Goal: Information Seeking & Learning: Check status

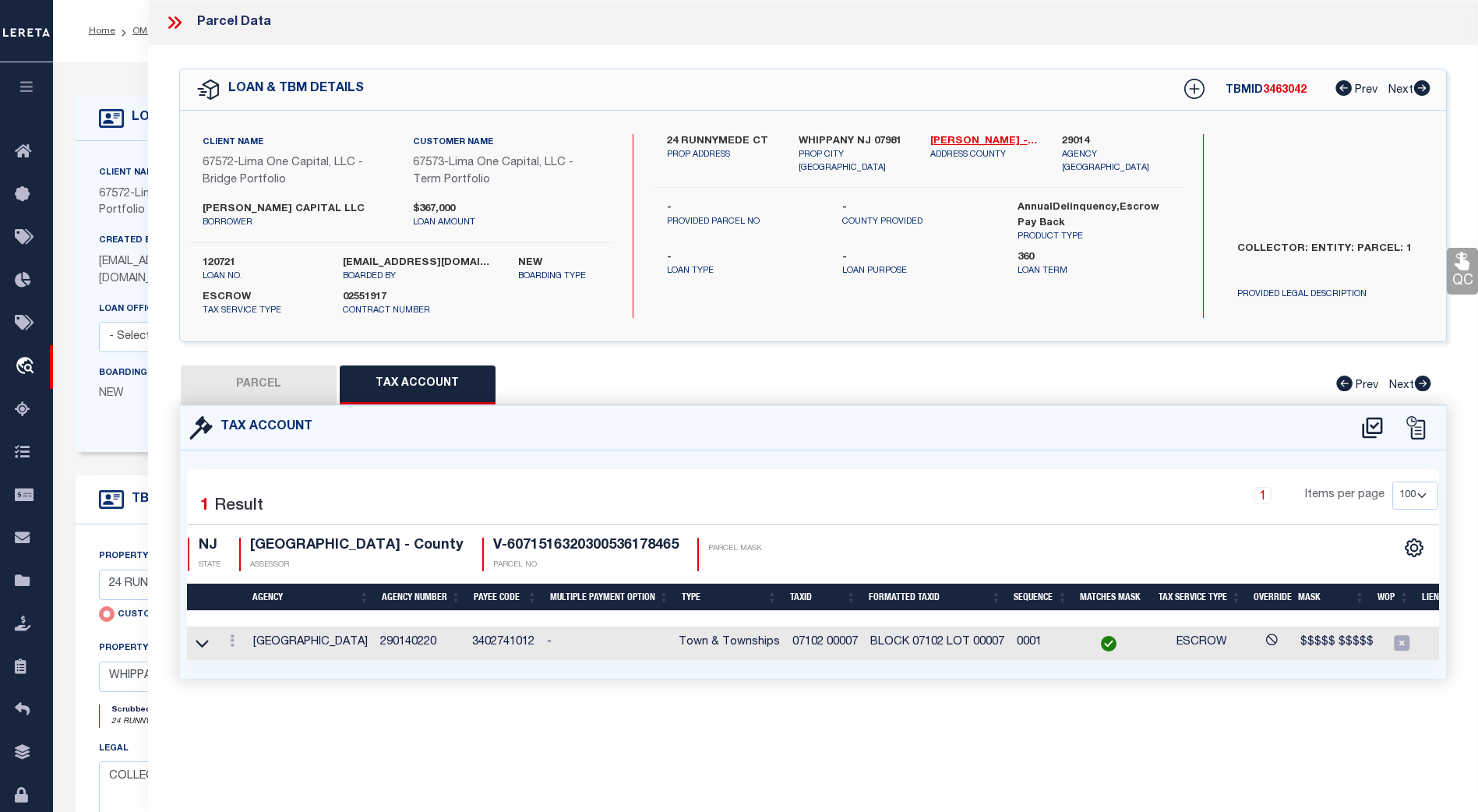
select select "100"
select select "Escrow"
click at [21, 84] on icon "button" at bounding box center [27, 85] width 18 height 14
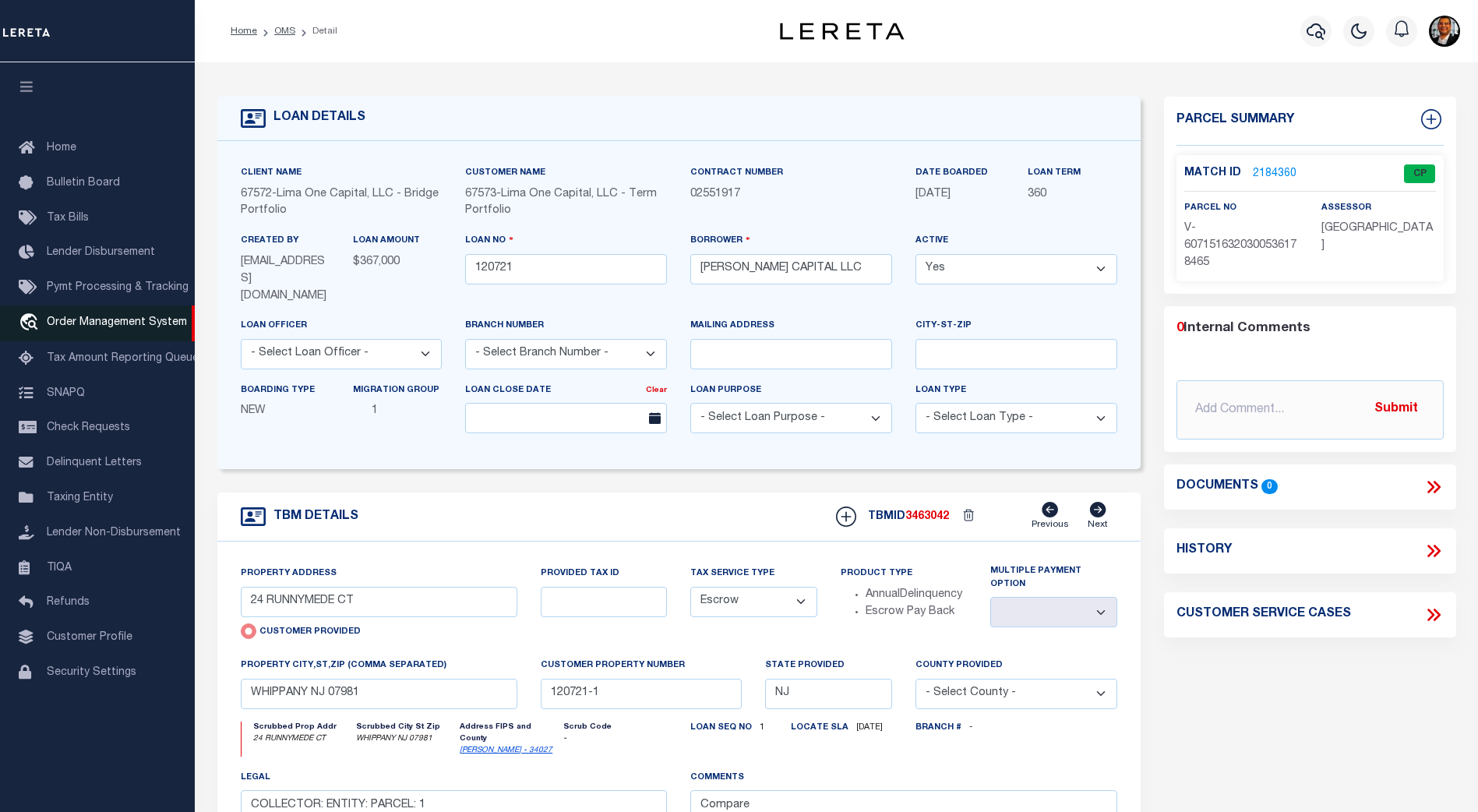
click at [84, 328] on span "Order Management System" at bounding box center [116, 322] width 140 height 11
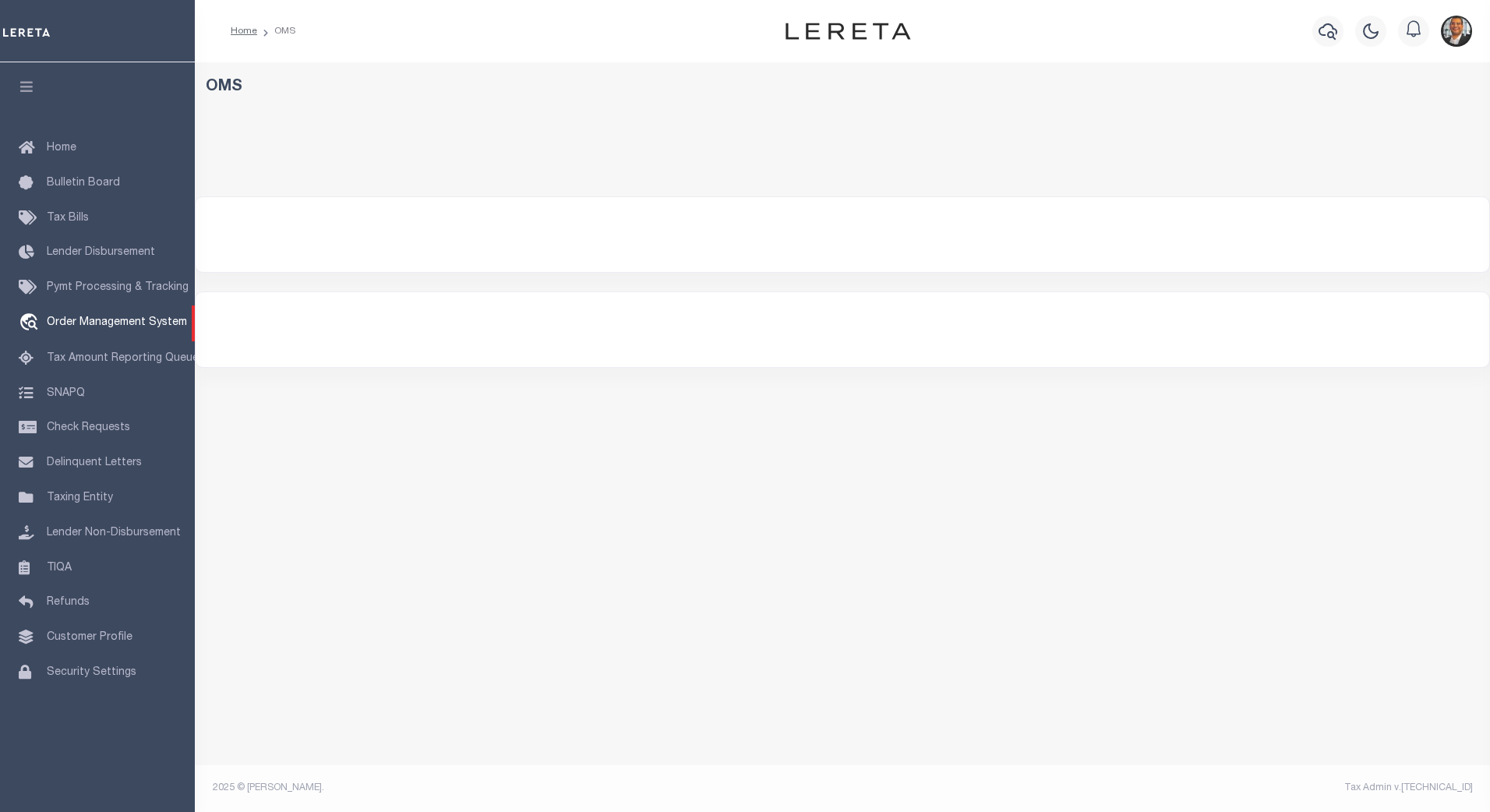
select select "200"
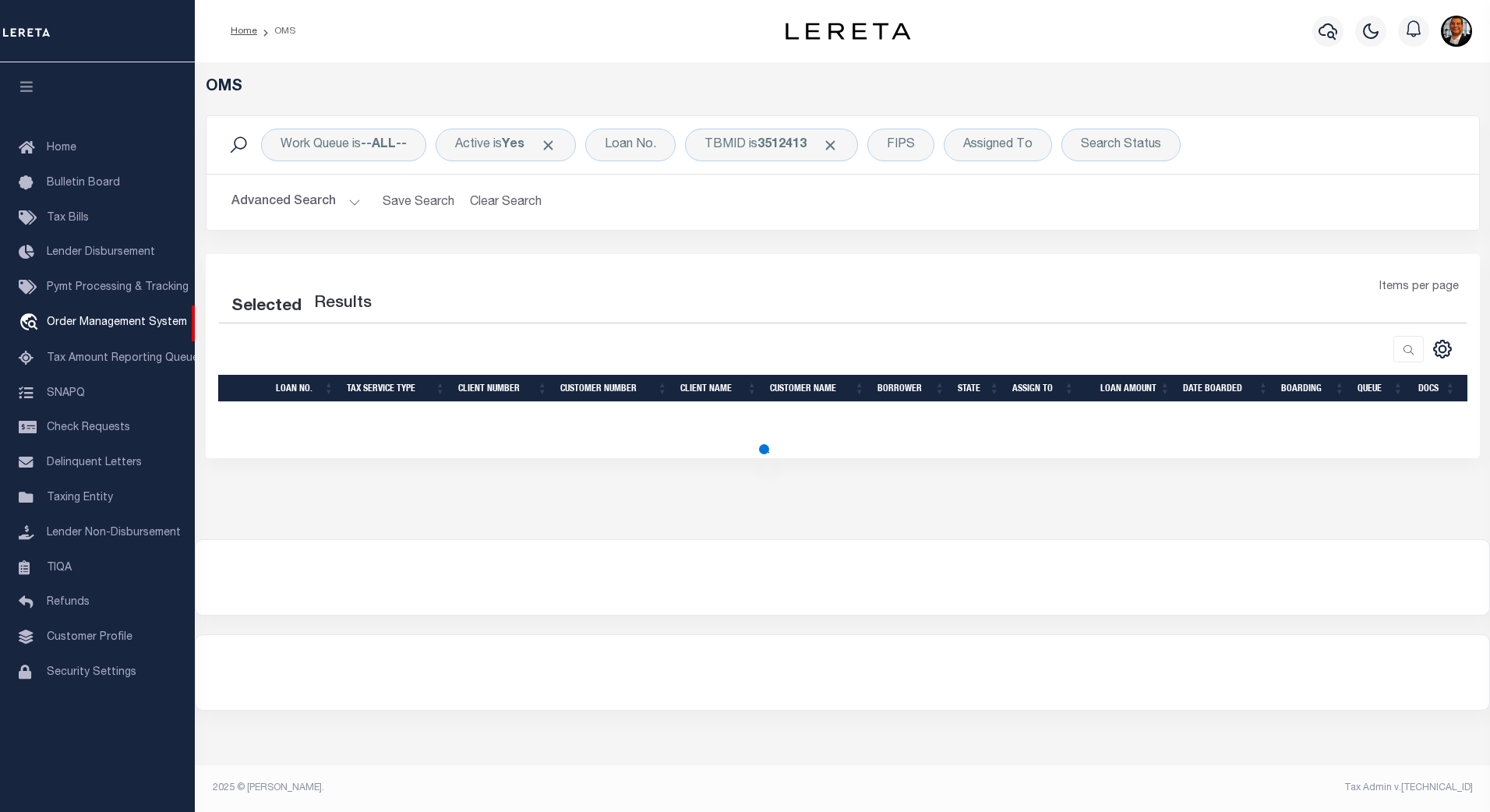
select select "200"
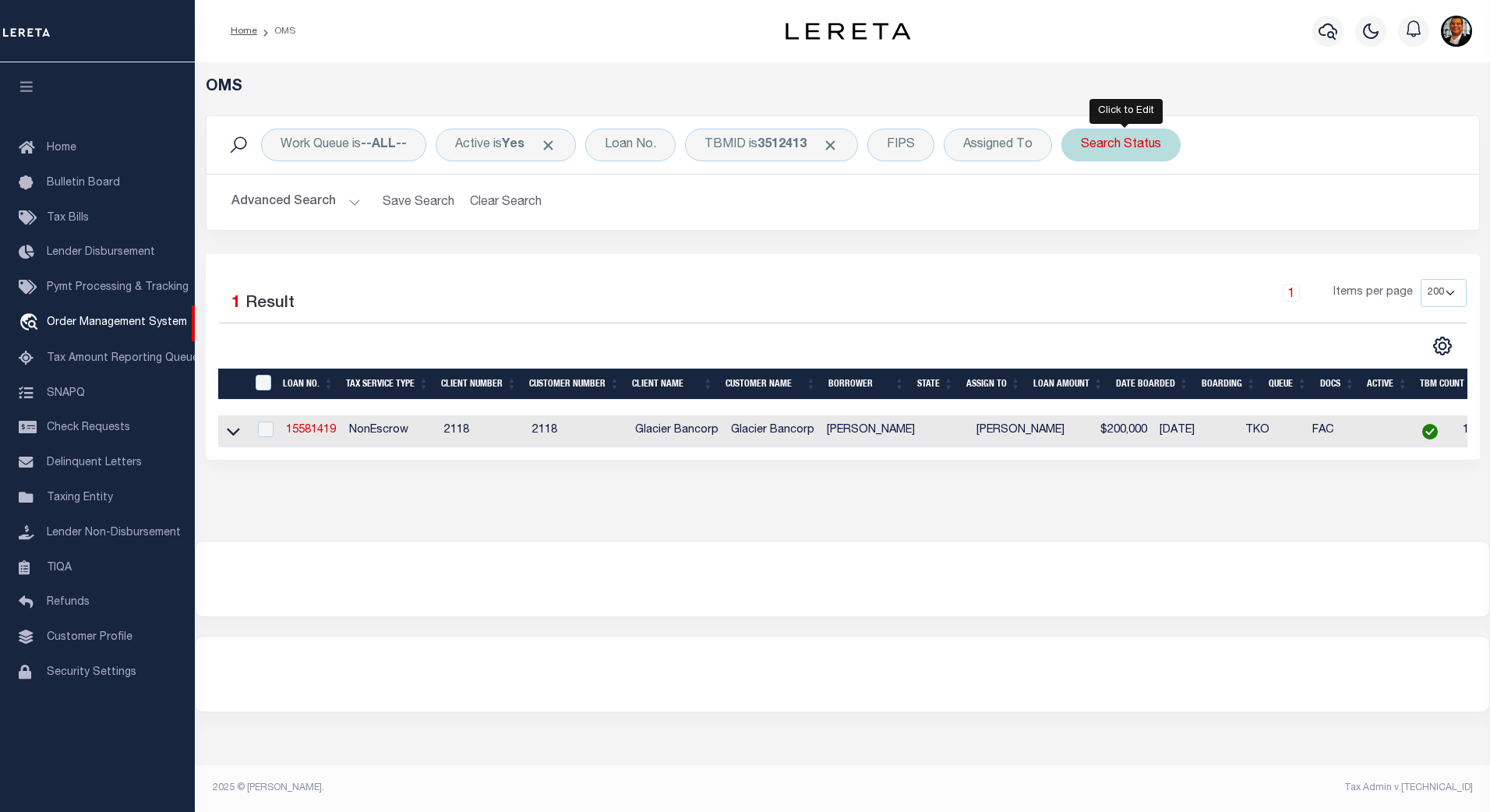
click at [1157, 144] on div "Search Status" at bounding box center [1120, 145] width 119 height 33
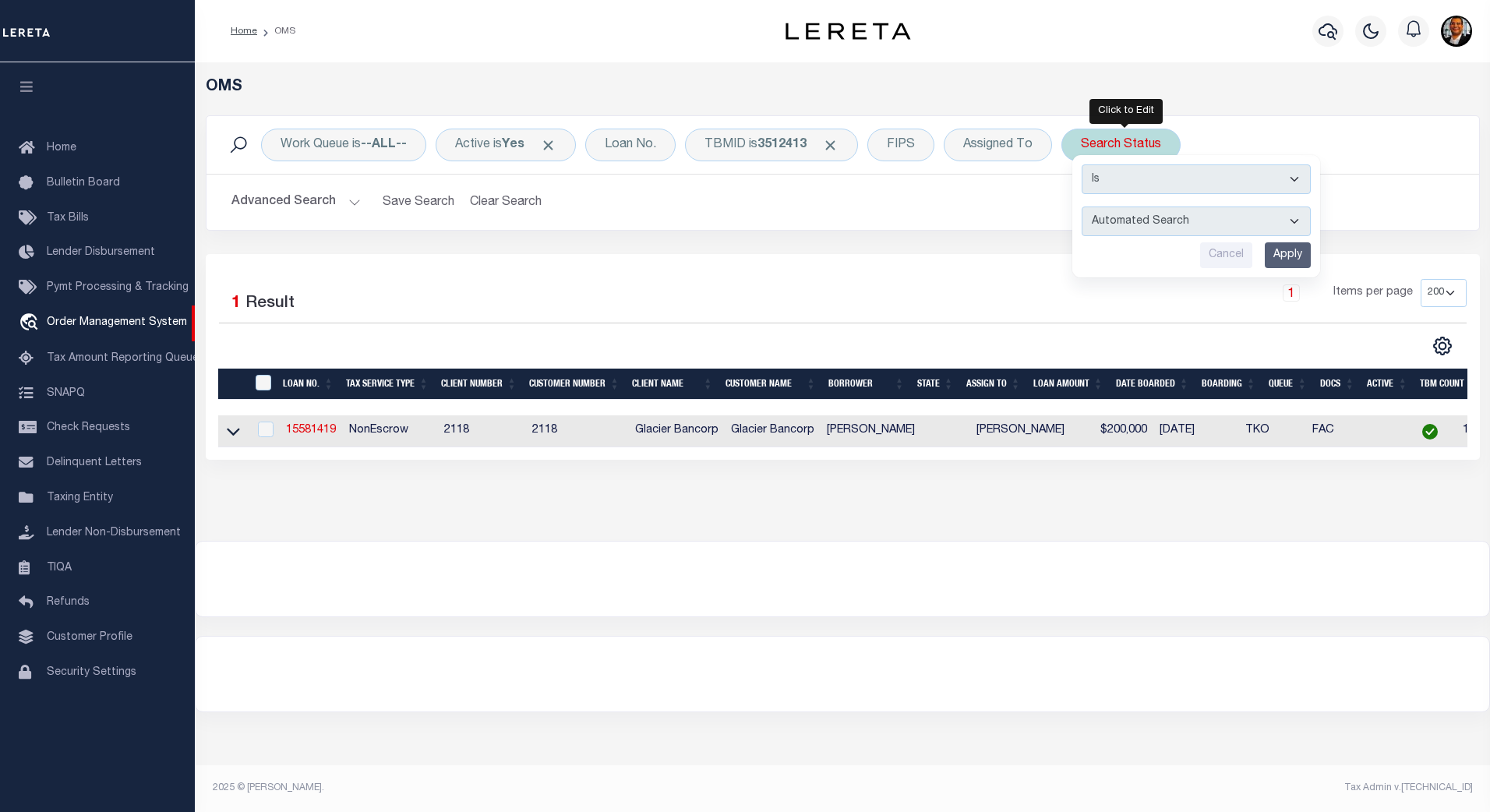
click at [1289, 222] on select "Automated Search Bad Parcel Complete Duplicate Parcel High Dollar Reporting In …" at bounding box center [1196, 221] width 229 height 30
select select "IP"
click at [1087, 206] on select "Automated Search Bad Parcel Complete Duplicate Parcel High Dollar Reporting In …" at bounding box center [1196, 221] width 229 height 30
click at [1291, 258] on input "Apply" at bounding box center [1287, 255] width 46 height 25
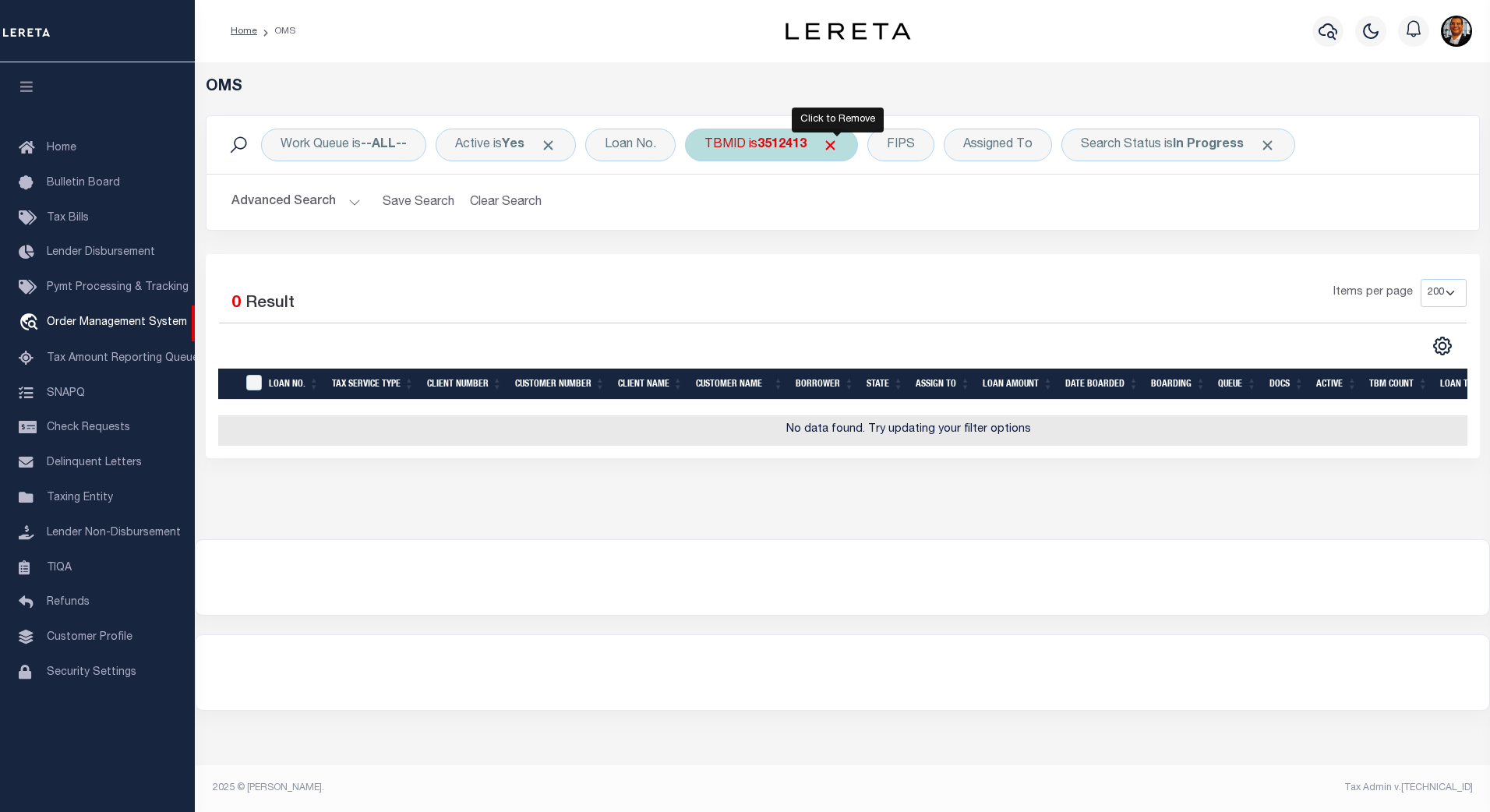
click at [838, 145] on span "Click to Remove" at bounding box center [830, 145] width 16 height 16
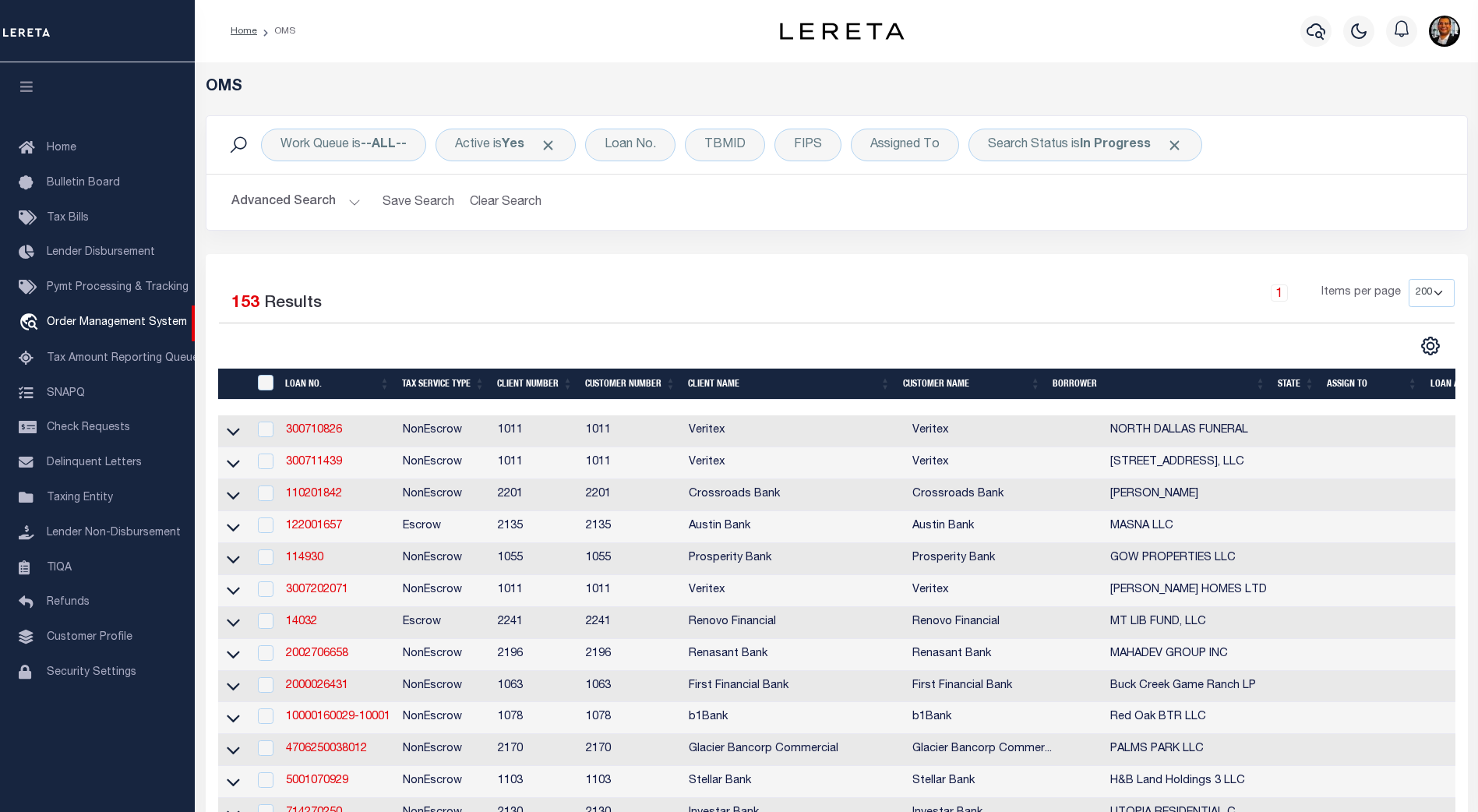
click at [1294, 383] on th "State" at bounding box center [1296, 384] width 49 height 32
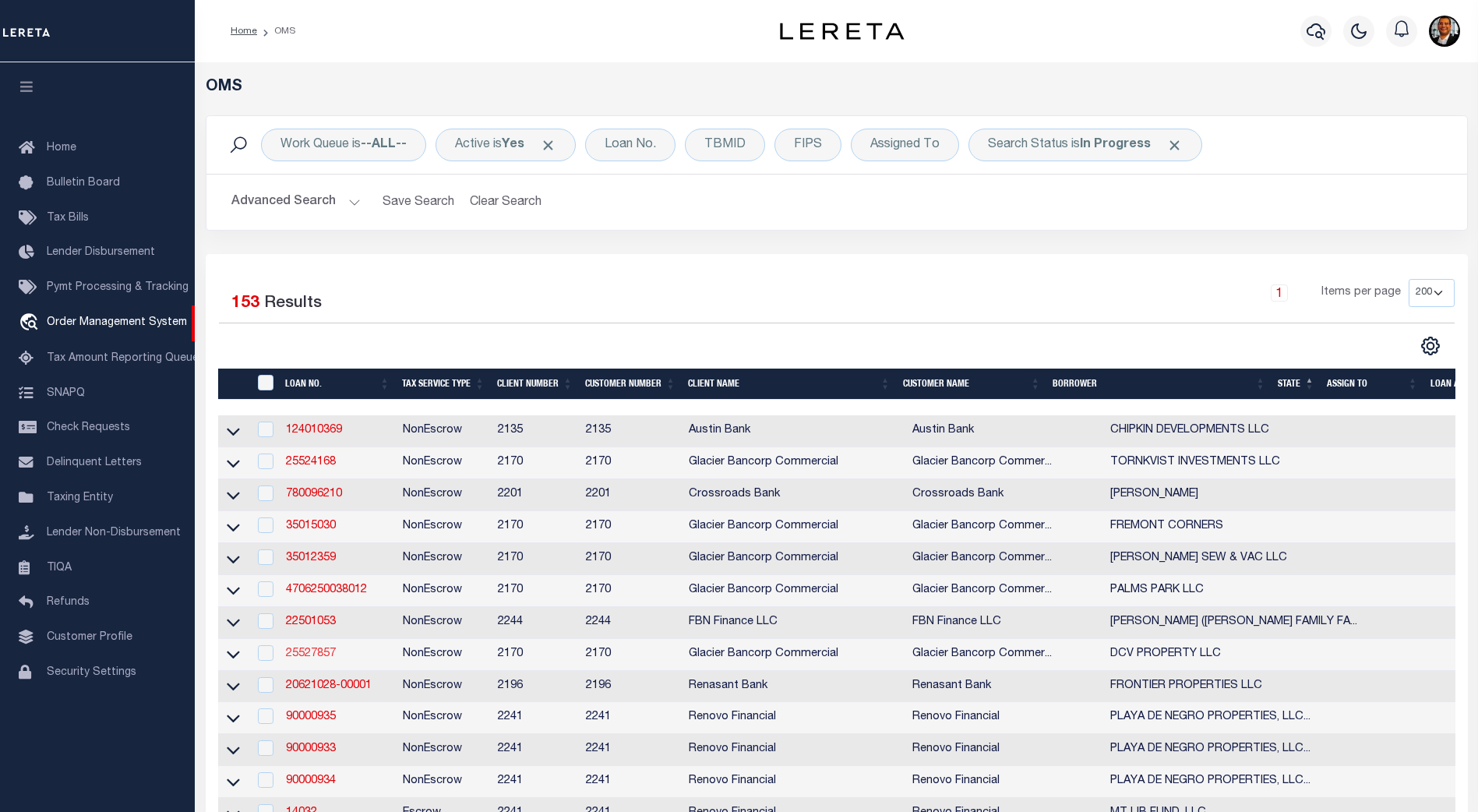
click at [322, 657] on link "25527857" at bounding box center [311, 654] width 50 height 11
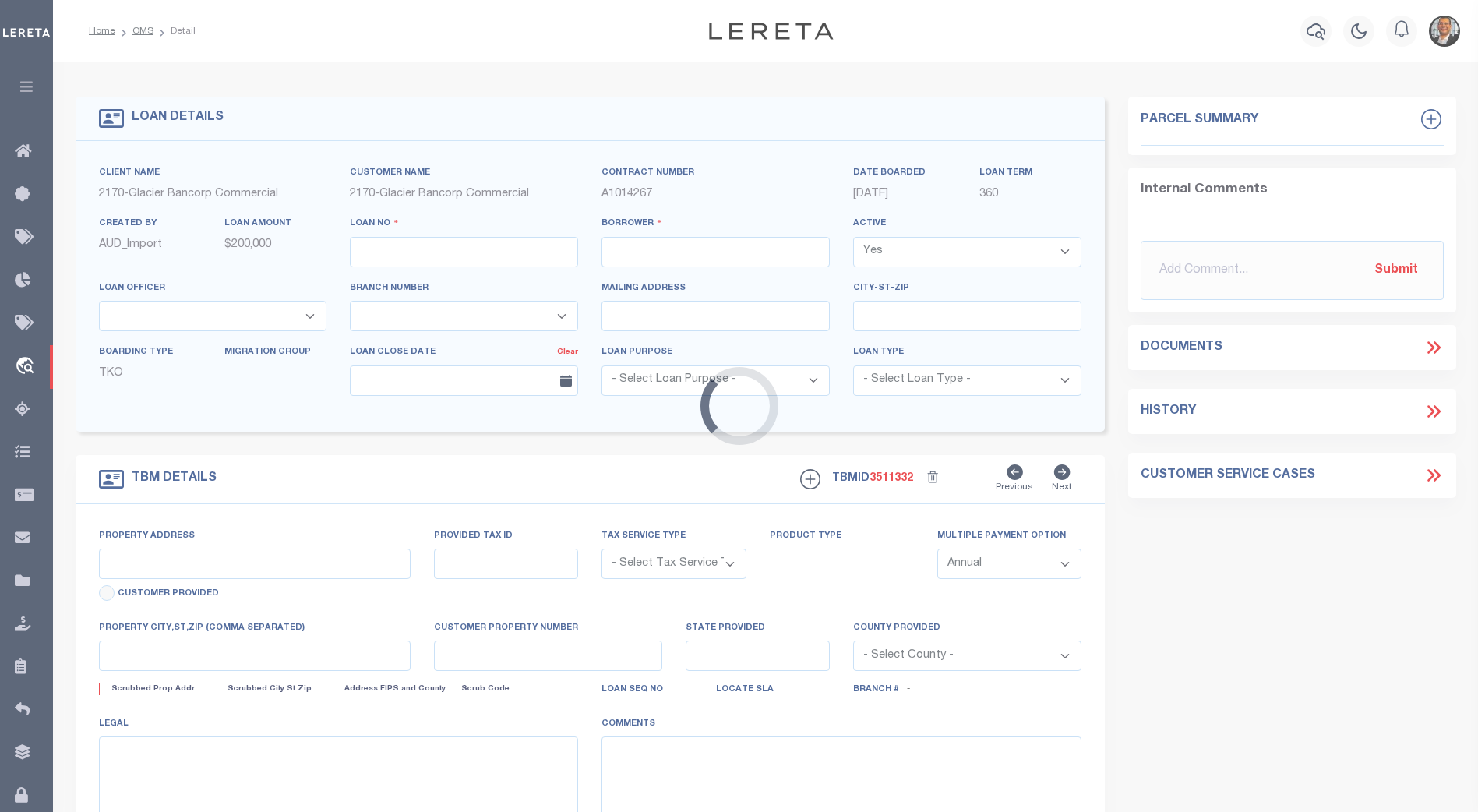
type input "25527857"
type input "DCV PROPERTY LLC"
select select
select select "400"
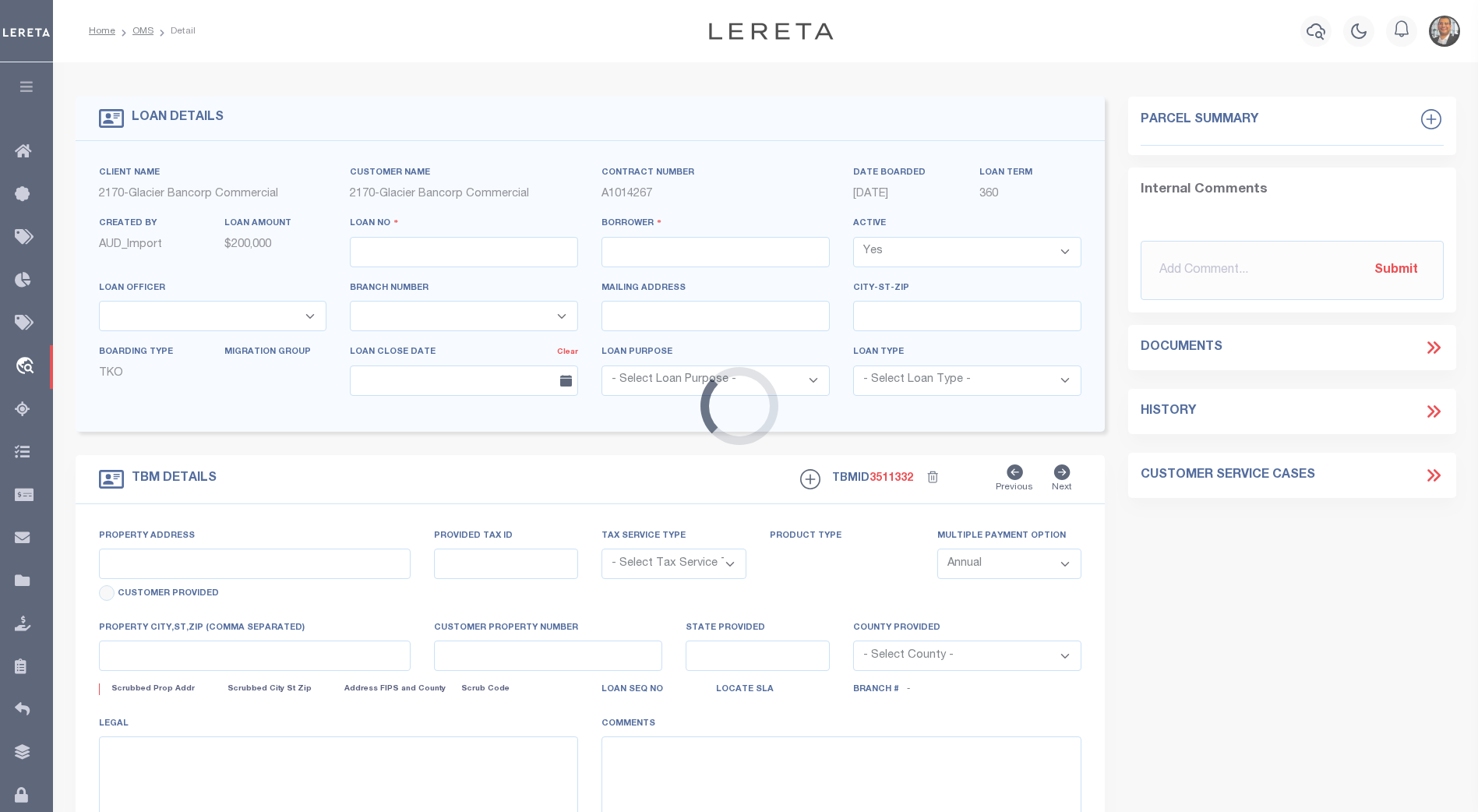
select select "NonEscrow"
type input "3904 3906 & 3908 WASHINGTRON P"
type input "RPA8970000003O"
select select
type input "IDAHO FALLS ID"
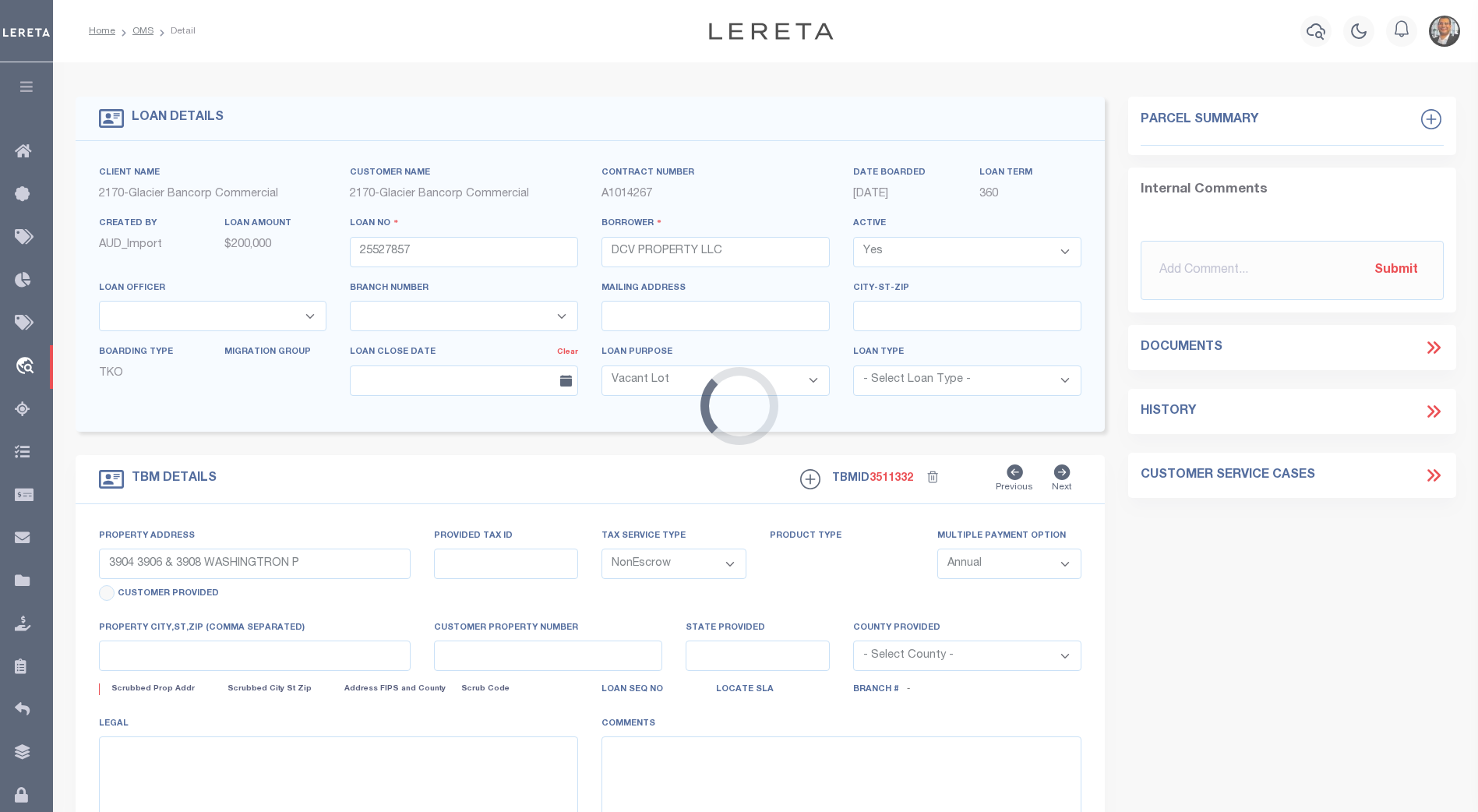
type input "97663921"
select select "167850"
select select "27203"
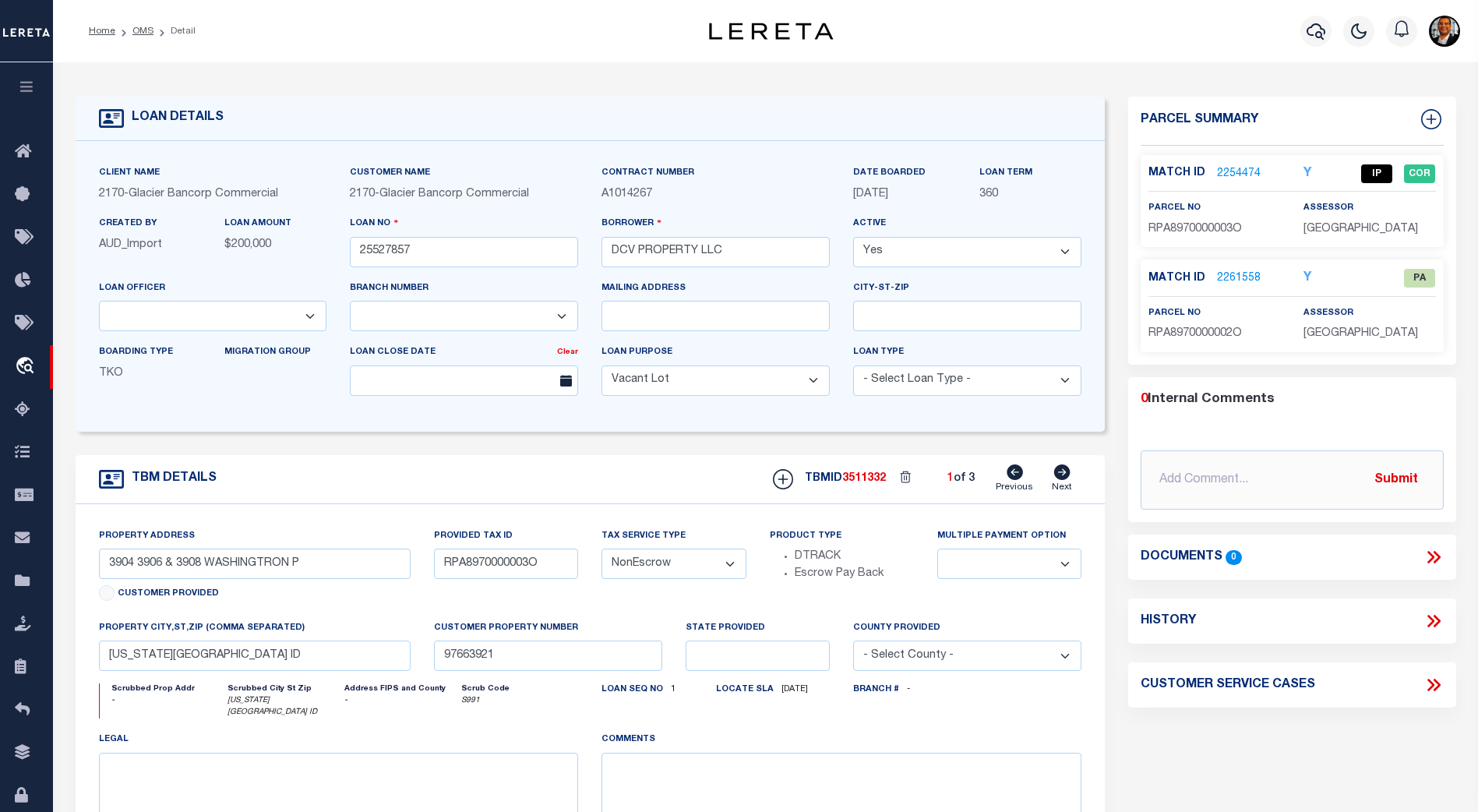
click at [1056, 475] on icon at bounding box center [1062, 471] width 16 height 15
type input "RPA8970000002O"
select select
click at [1059, 480] on icon at bounding box center [1062, 471] width 16 height 15
type input "RPA8970000001O"
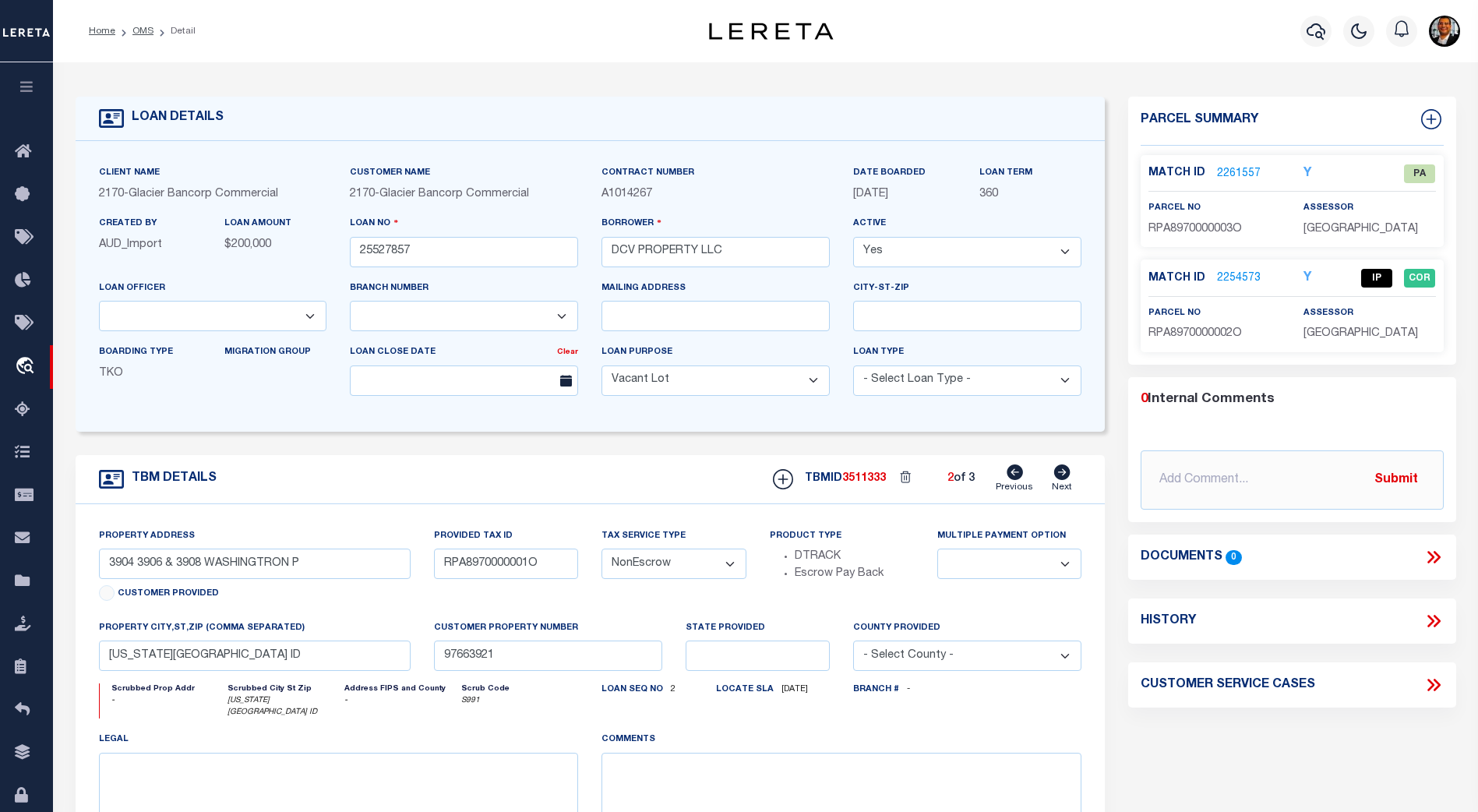
select select
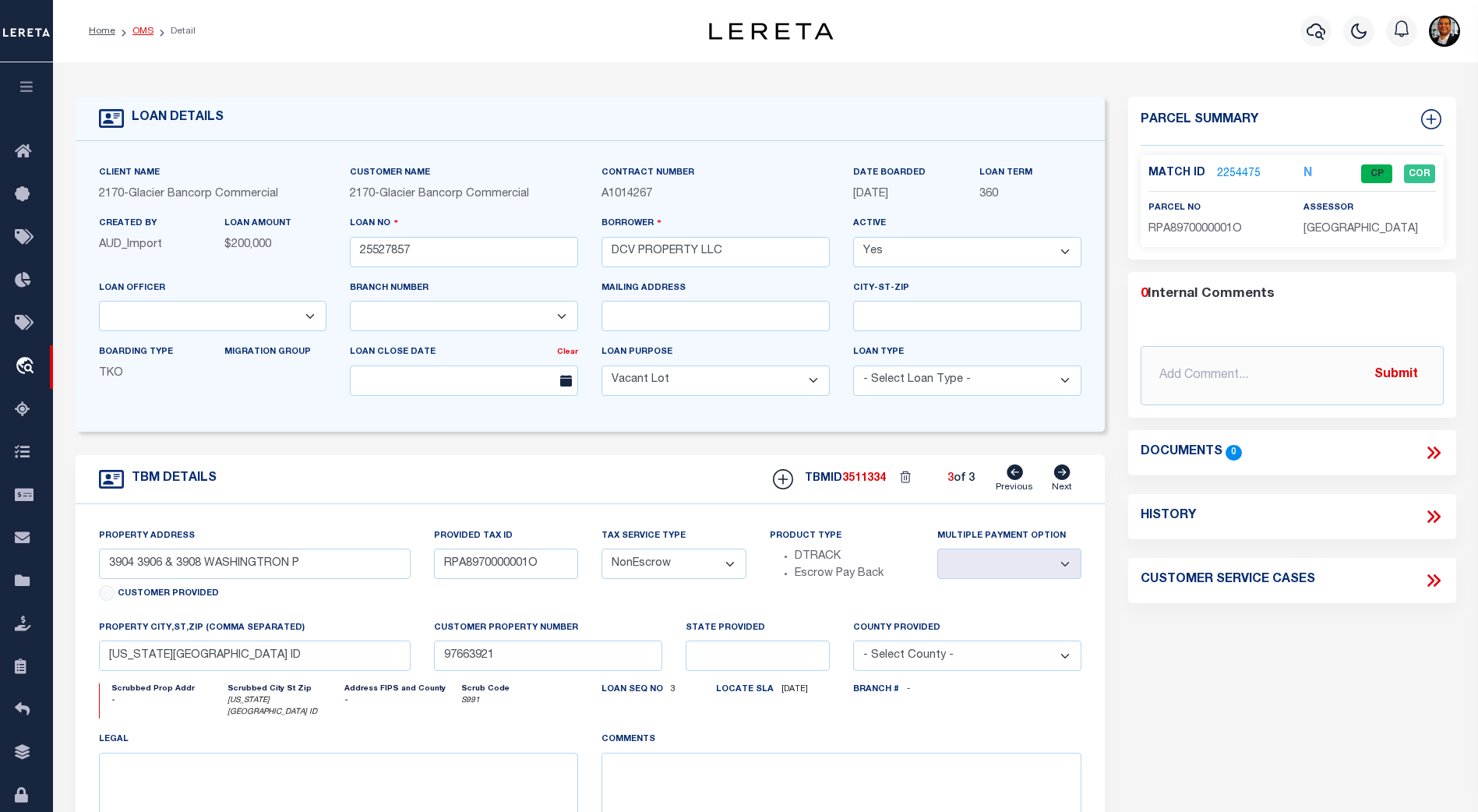
click at [144, 30] on link "OMS" at bounding box center [143, 31] width 21 height 9
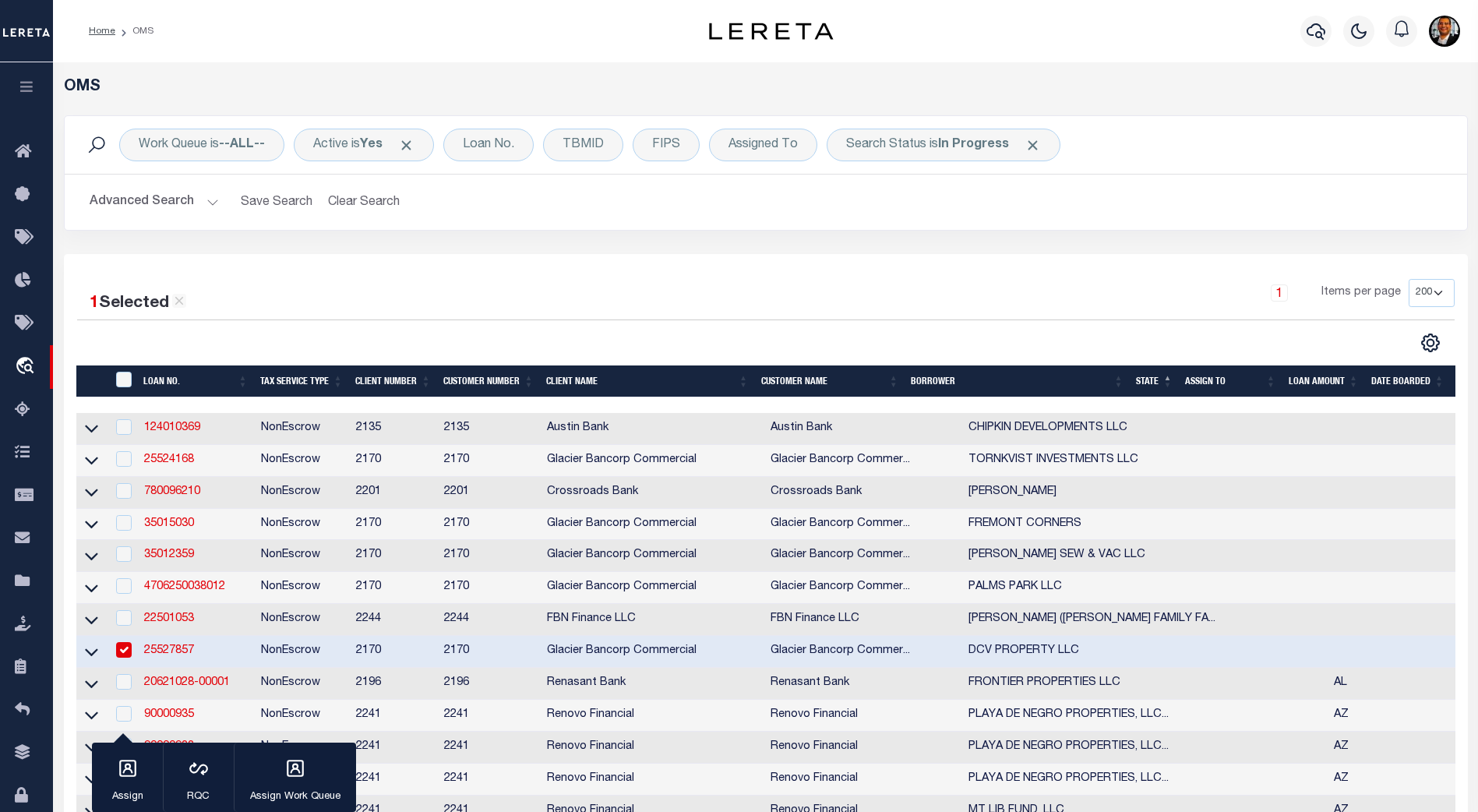
click at [207, 200] on button "Advanced Search" at bounding box center [154, 202] width 129 height 30
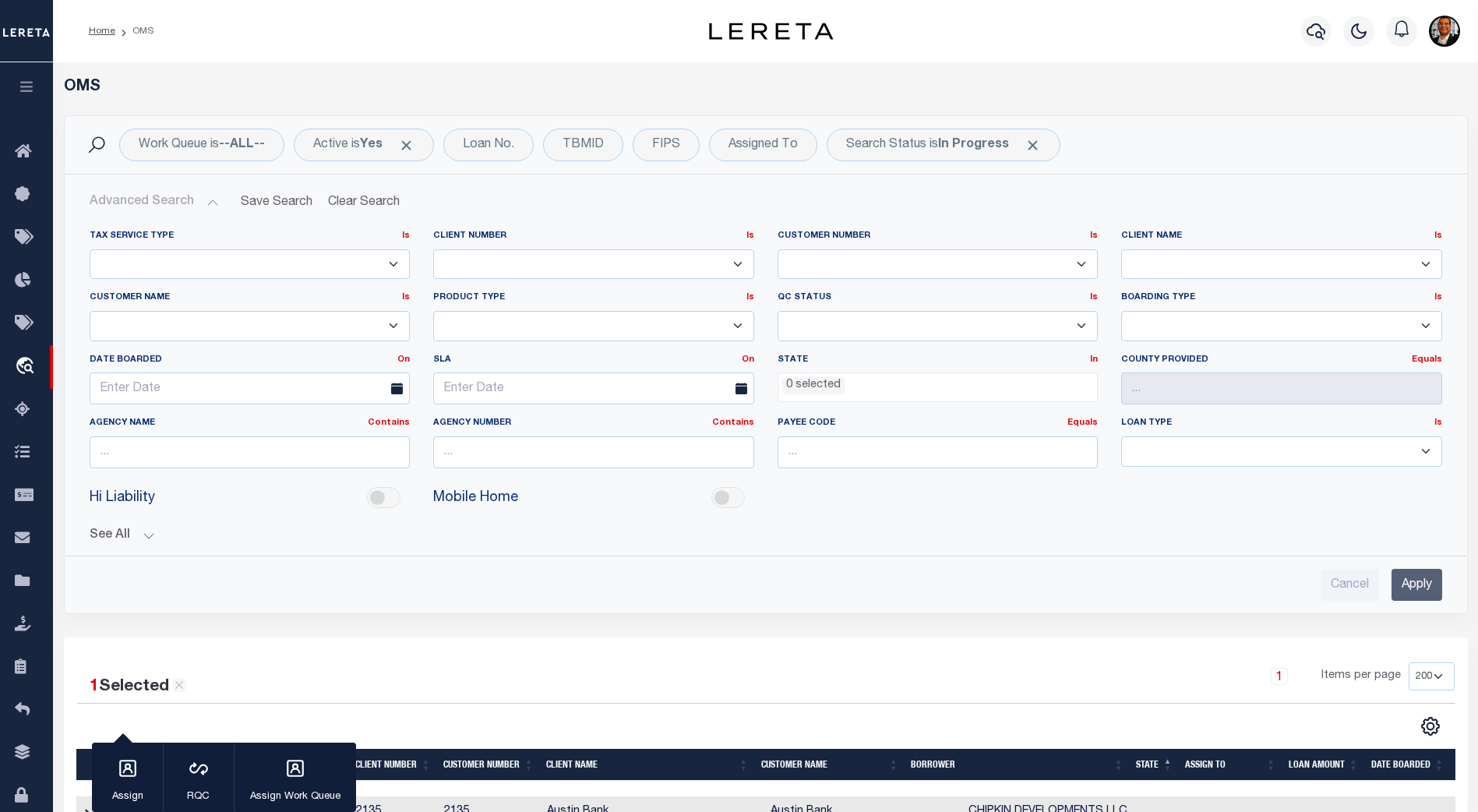
click at [818, 386] on li "0 selected" at bounding box center [813, 385] width 63 height 17
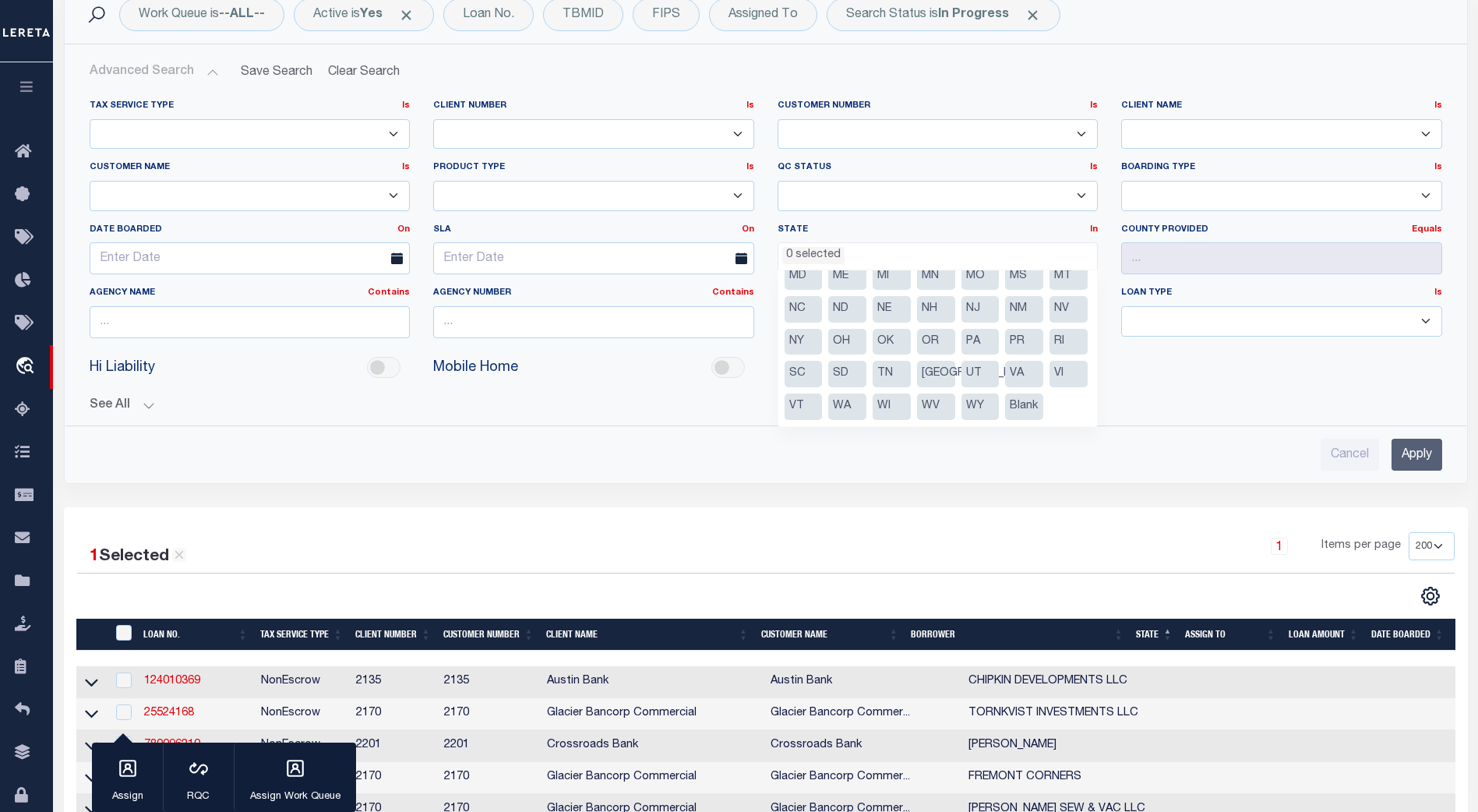
scroll to position [131, 0]
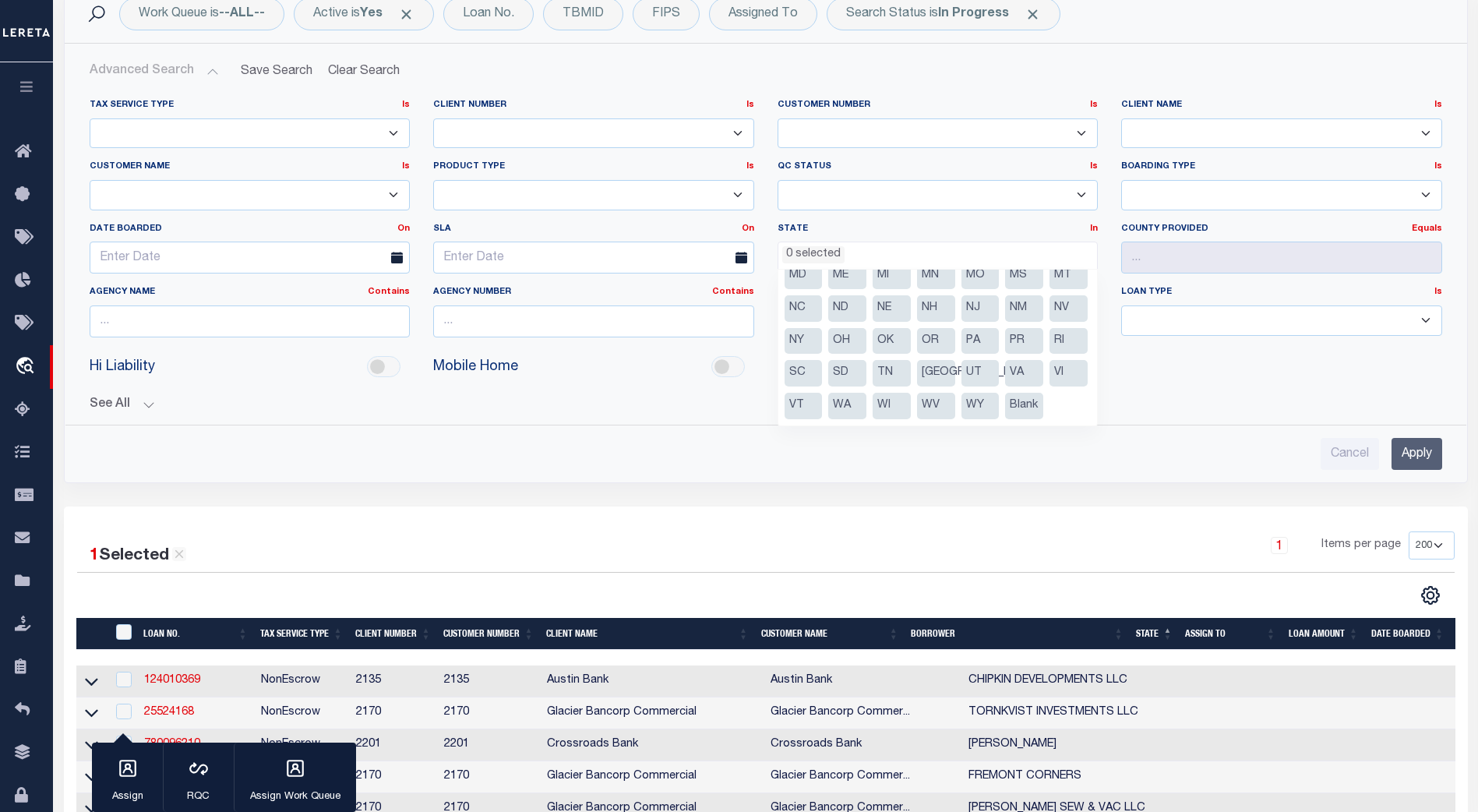
click at [1005, 406] on li "Blank" at bounding box center [1024, 405] width 38 height 26
click at [1404, 451] on input "Apply" at bounding box center [1417, 453] width 51 height 32
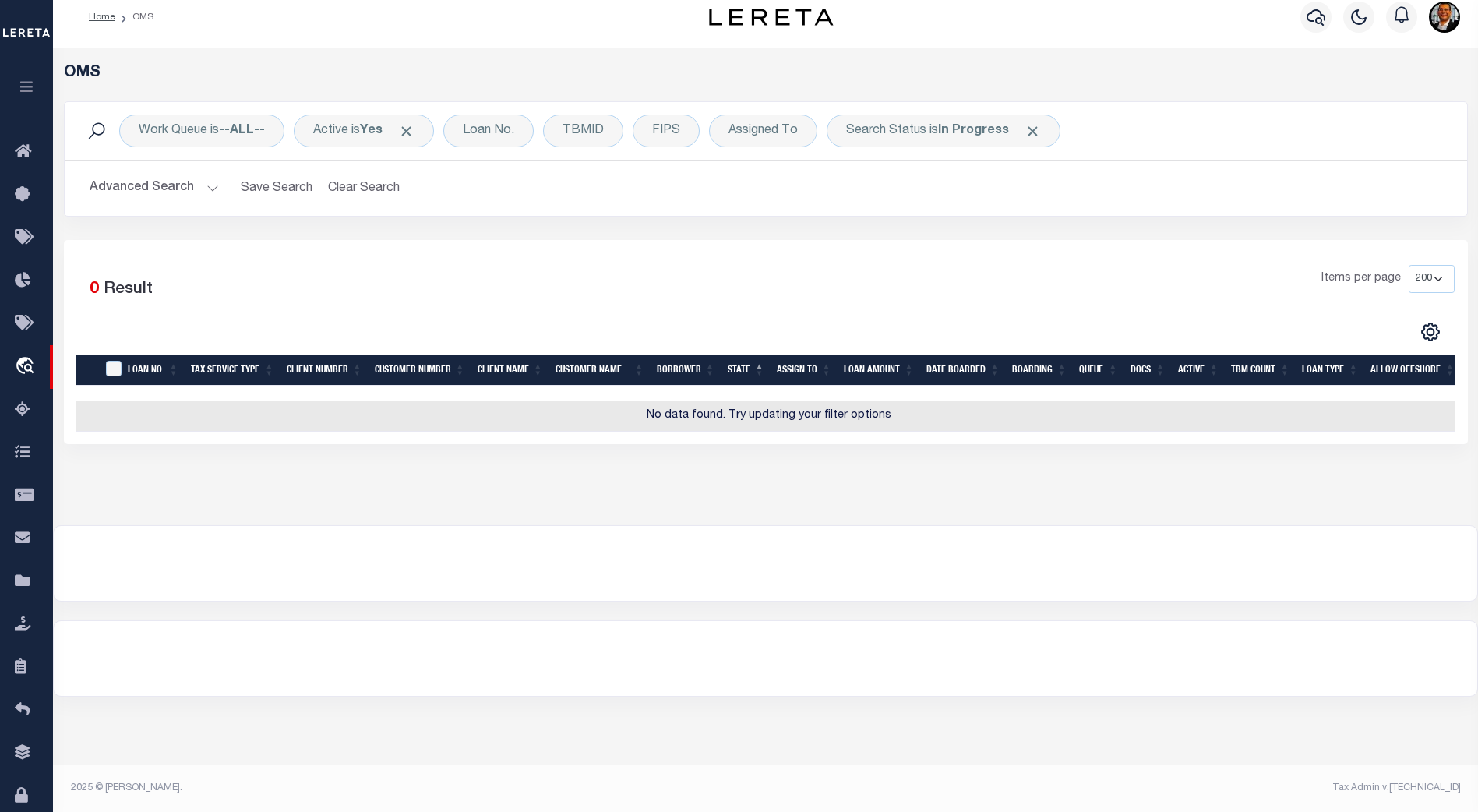
scroll to position [14, 0]
click at [207, 191] on button "Advanced Search" at bounding box center [154, 187] width 129 height 30
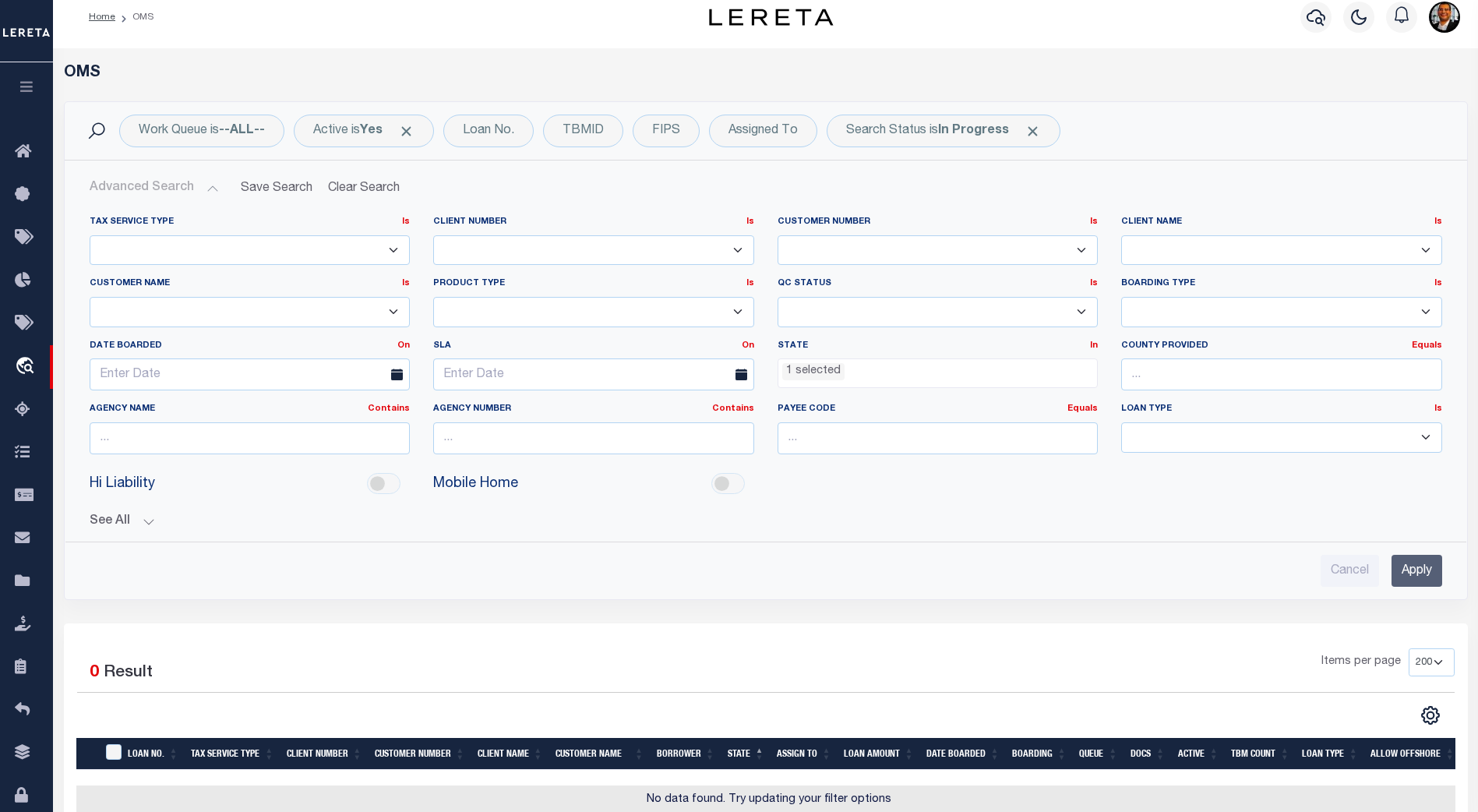
click at [144, 522] on button "See All" at bounding box center [766, 521] width 1353 height 15
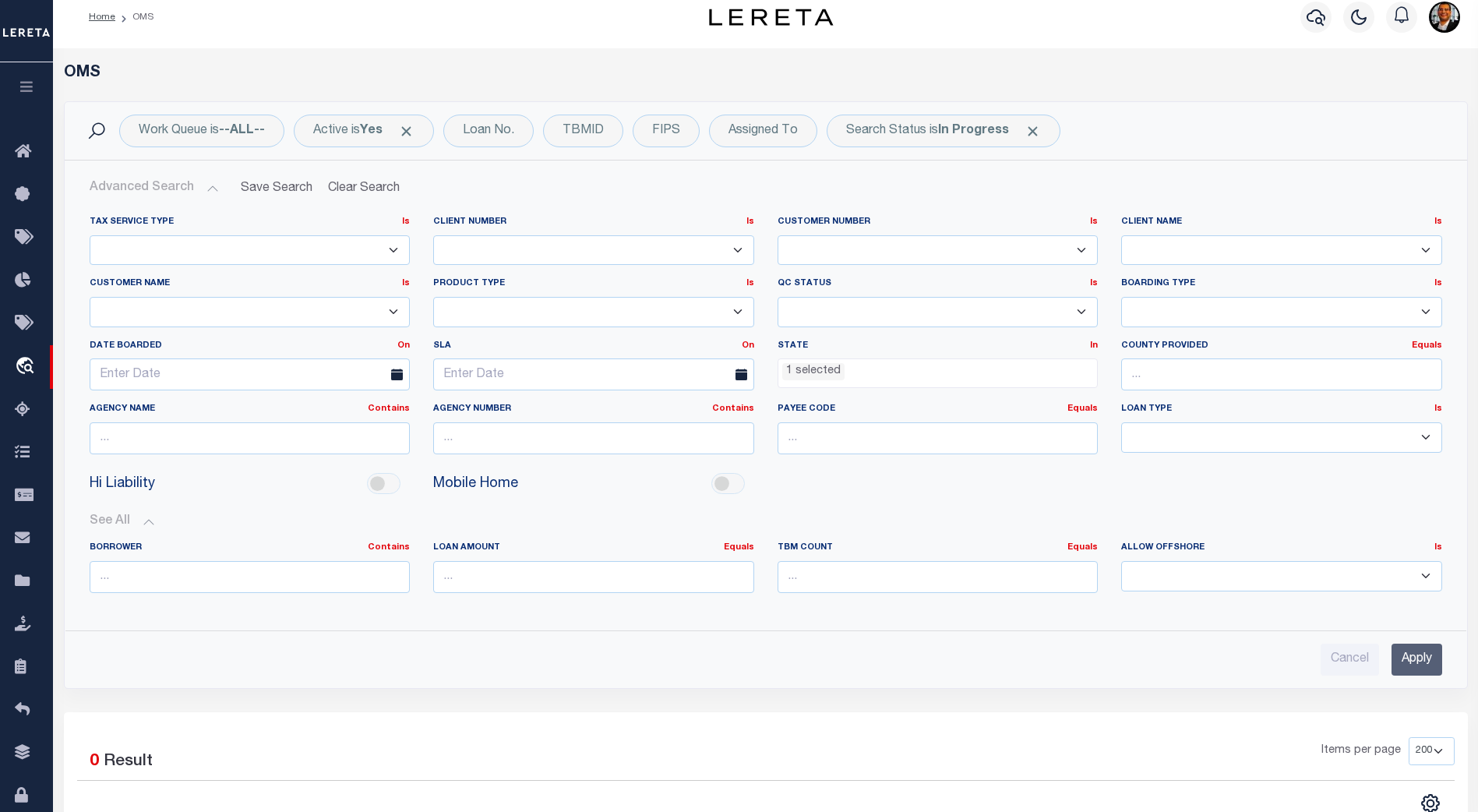
click at [152, 523] on button "See All" at bounding box center [766, 521] width 1353 height 15
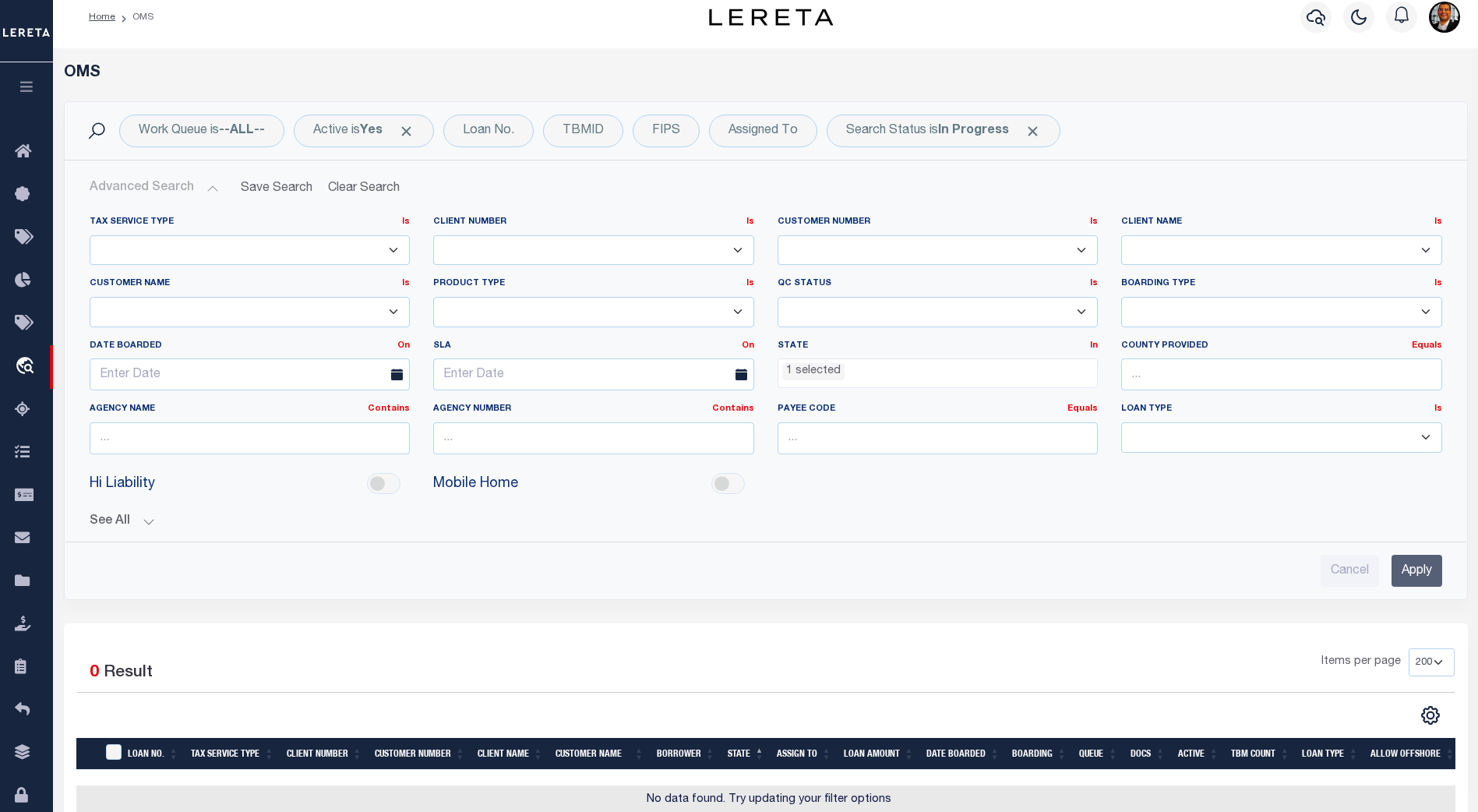
click at [818, 375] on li "1 selected" at bounding box center [813, 371] width 63 height 17
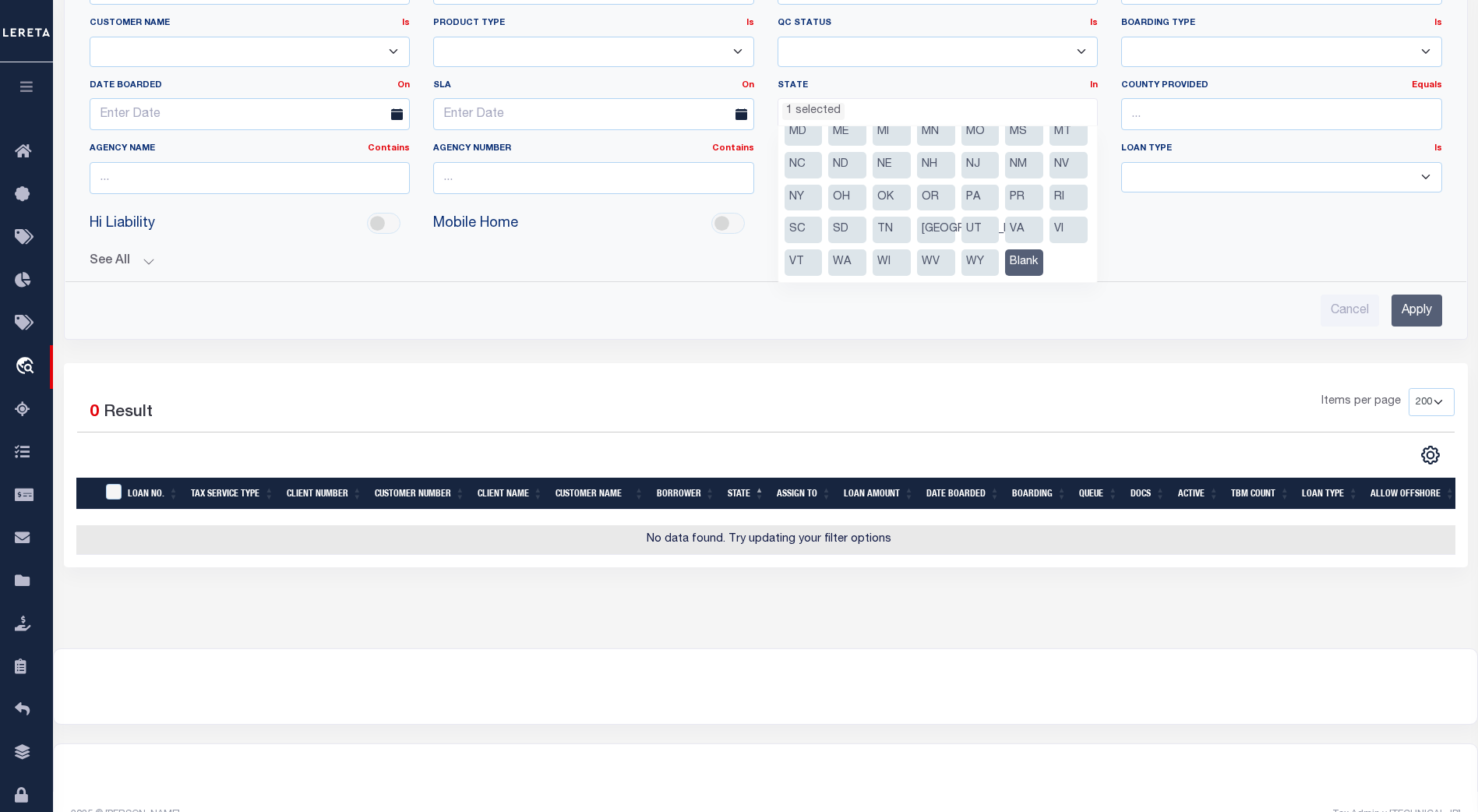
scroll to position [275, 0]
click at [1005, 259] on li "Blank" at bounding box center [1024, 262] width 38 height 26
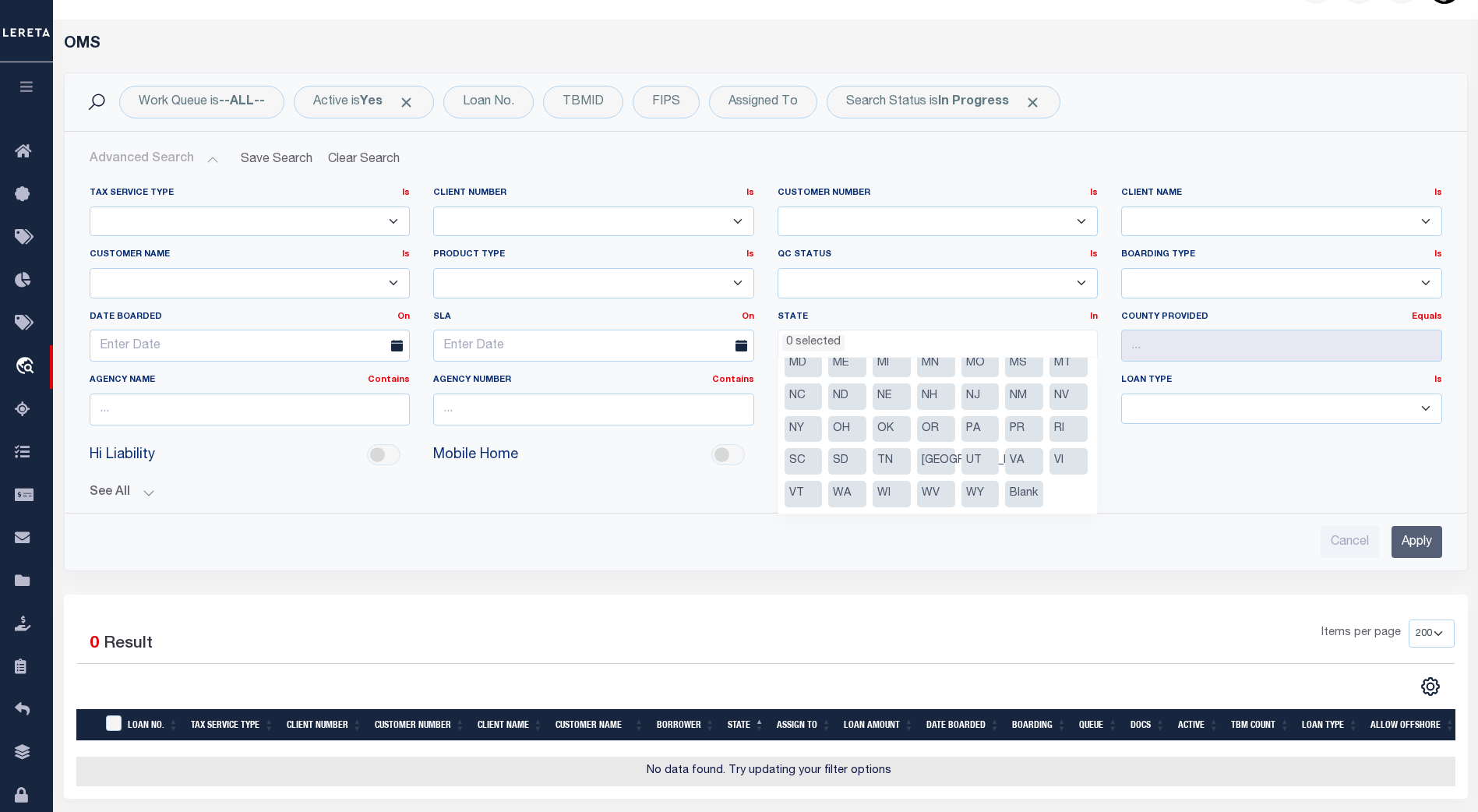
scroll to position [42, 0]
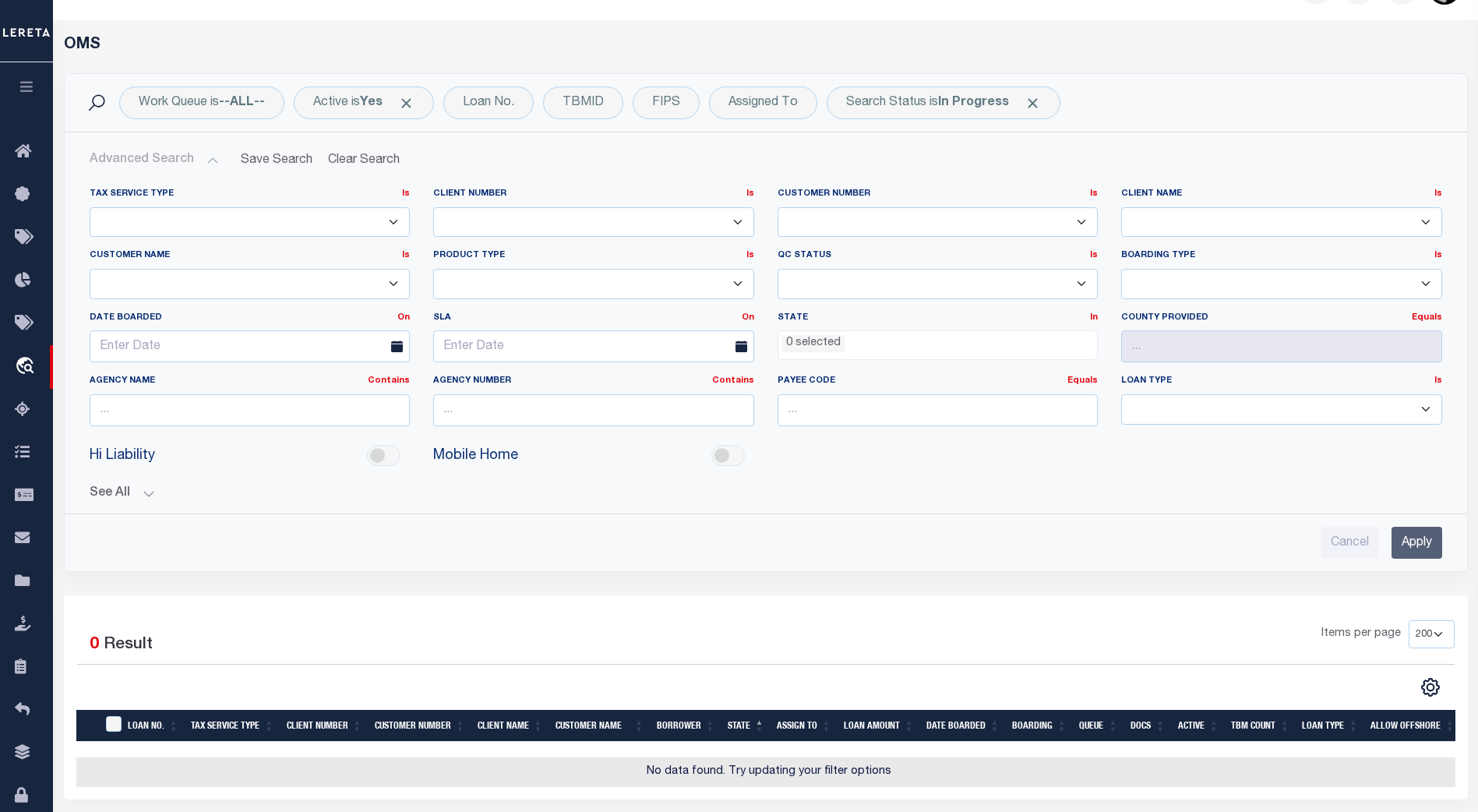
click at [1073, 320] on label "State In In" at bounding box center [937, 318] width 321 height 14
click at [1095, 316] on link "In" at bounding box center [1094, 317] width 8 height 8
click at [1032, 335] on link "In" at bounding box center [1036, 336] width 124 height 23
click at [812, 346] on li "0 selected" at bounding box center [813, 343] width 63 height 17
click at [975, 321] on label "State In In" at bounding box center [937, 318] width 321 height 14
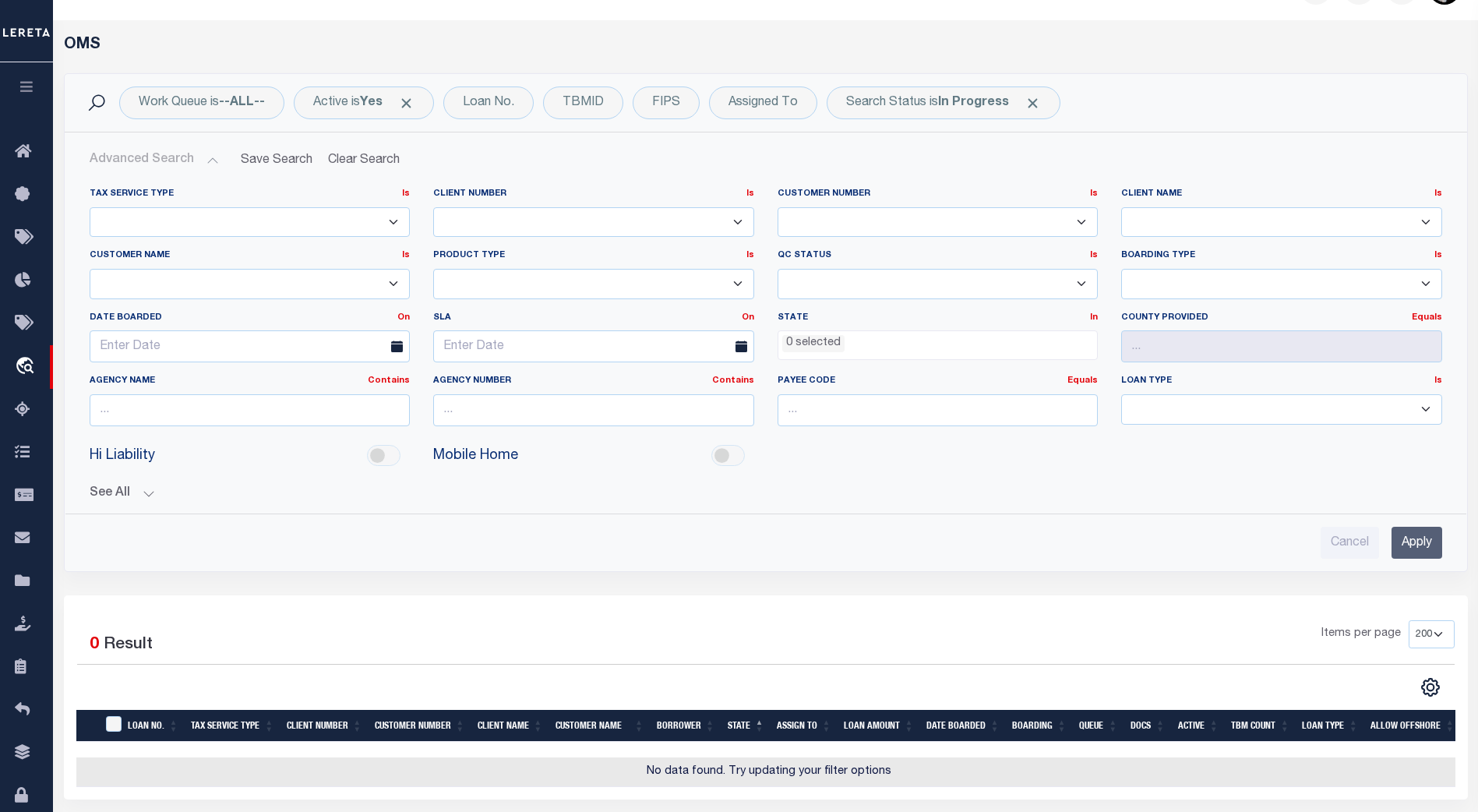
click at [823, 342] on li "0 selected" at bounding box center [813, 343] width 63 height 17
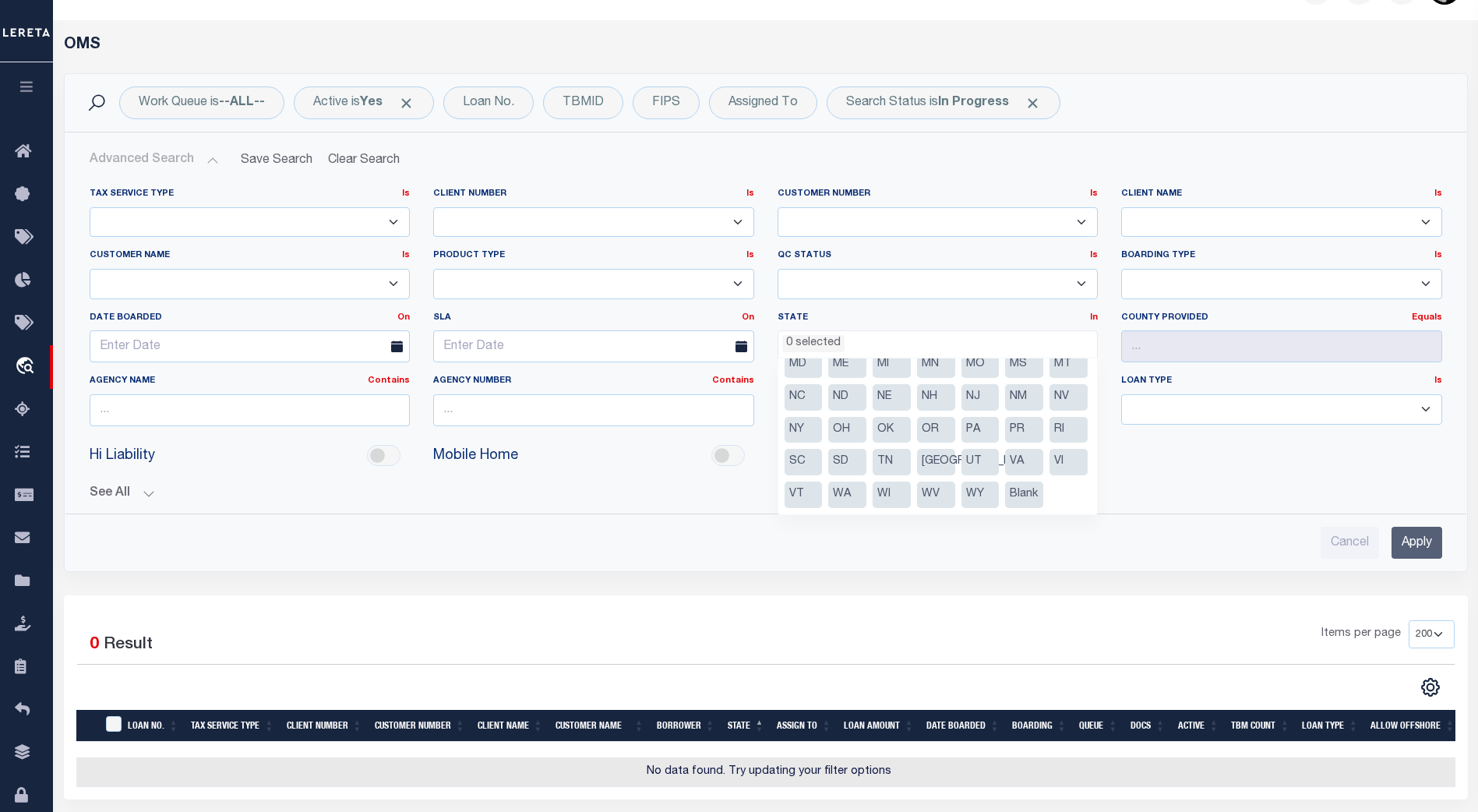
click at [933, 451] on li "[GEOGRAPHIC_DATA]" at bounding box center [936, 461] width 38 height 26
select select "[GEOGRAPHIC_DATA]"
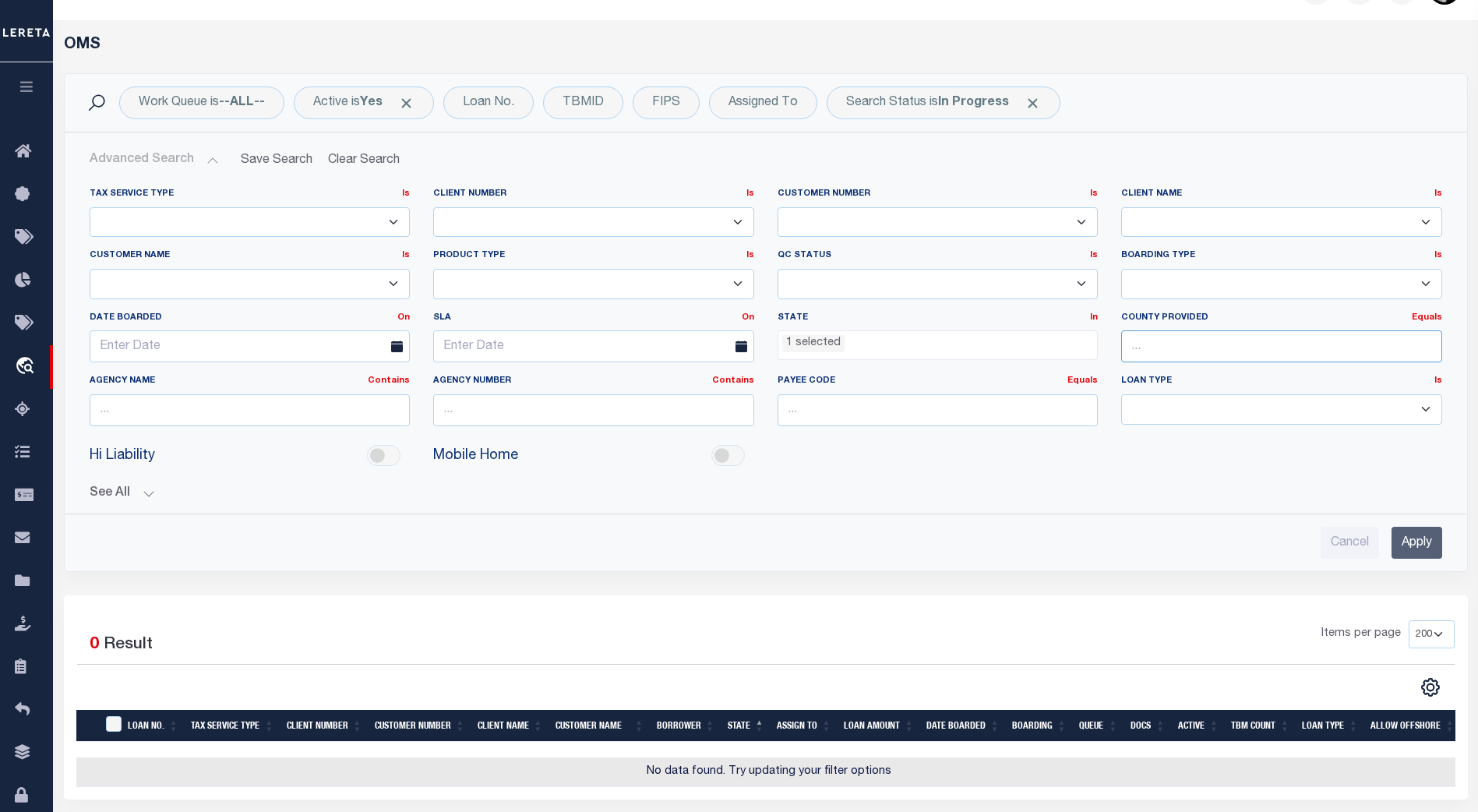
click at [1179, 345] on input "text" at bounding box center [1281, 346] width 321 height 32
click at [818, 338] on li "1 selected" at bounding box center [813, 343] width 63 height 17
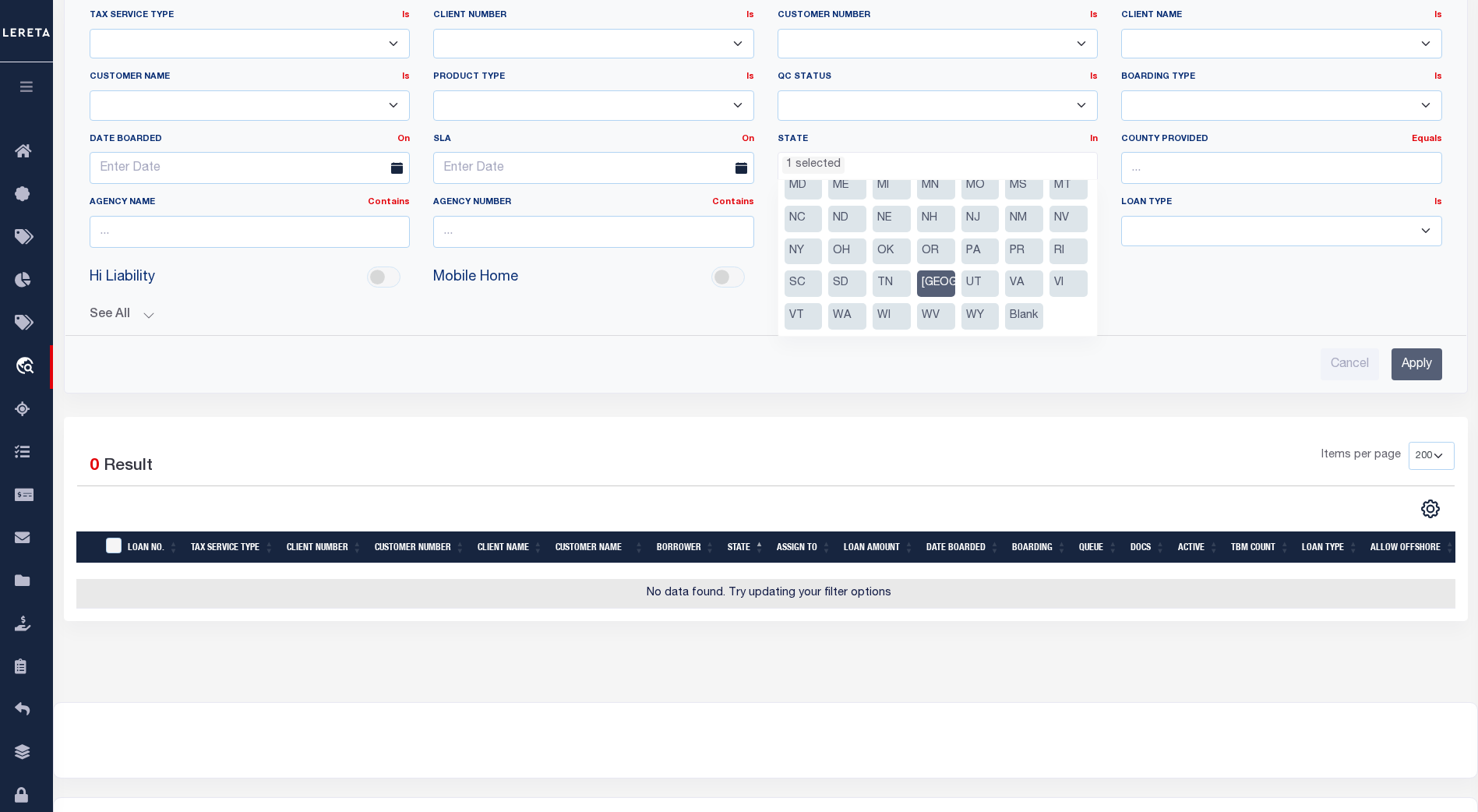
scroll to position [222, 0]
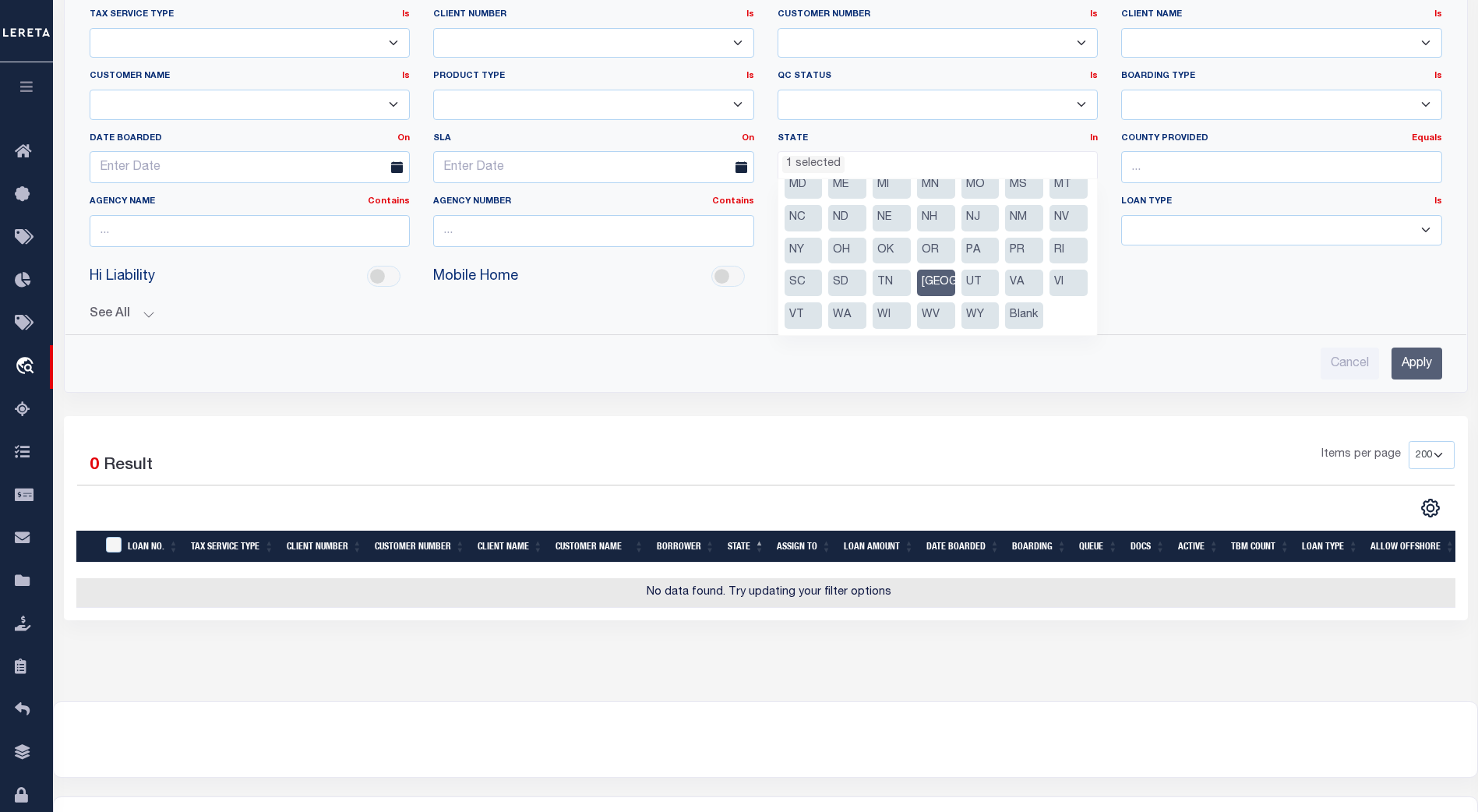
click at [937, 270] on li "[GEOGRAPHIC_DATA]" at bounding box center [936, 282] width 38 height 26
select select
click at [1202, 296] on div "See All BORROWER Contains Contains Is Equals Equals Is" at bounding box center [766, 308] width 1353 height 27
